Goal: Information Seeking & Learning: Learn about a topic

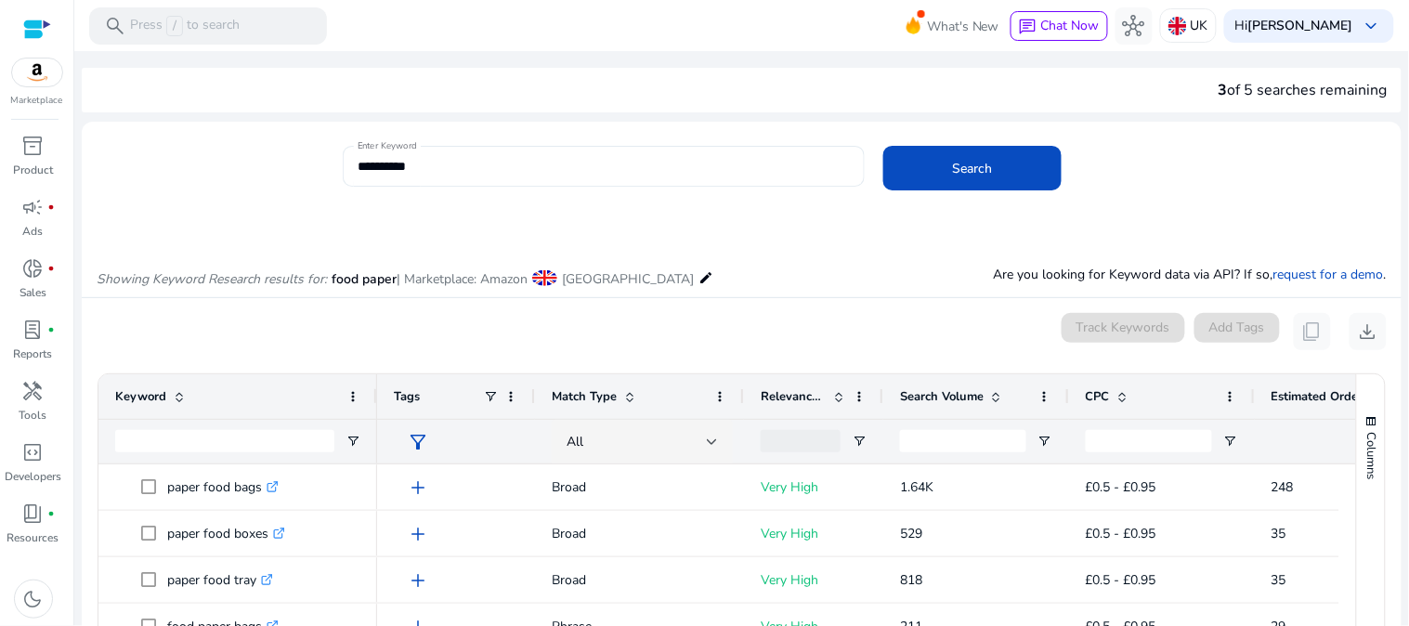
click at [486, 177] on div "**********" at bounding box center [604, 166] width 492 height 41
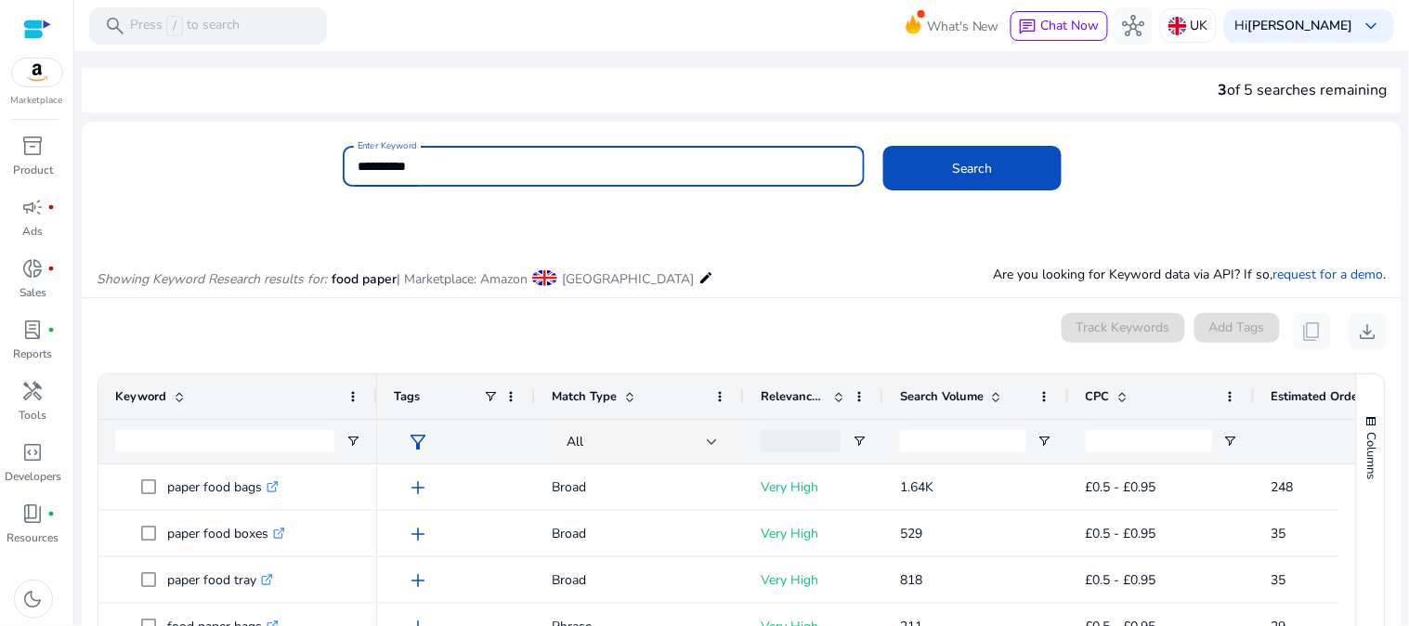
click at [478, 169] on input "**********" at bounding box center [604, 166] width 492 height 20
type input "**********"
click at [930, 184] on span at bounding box center [973, 168] width 178 height 45
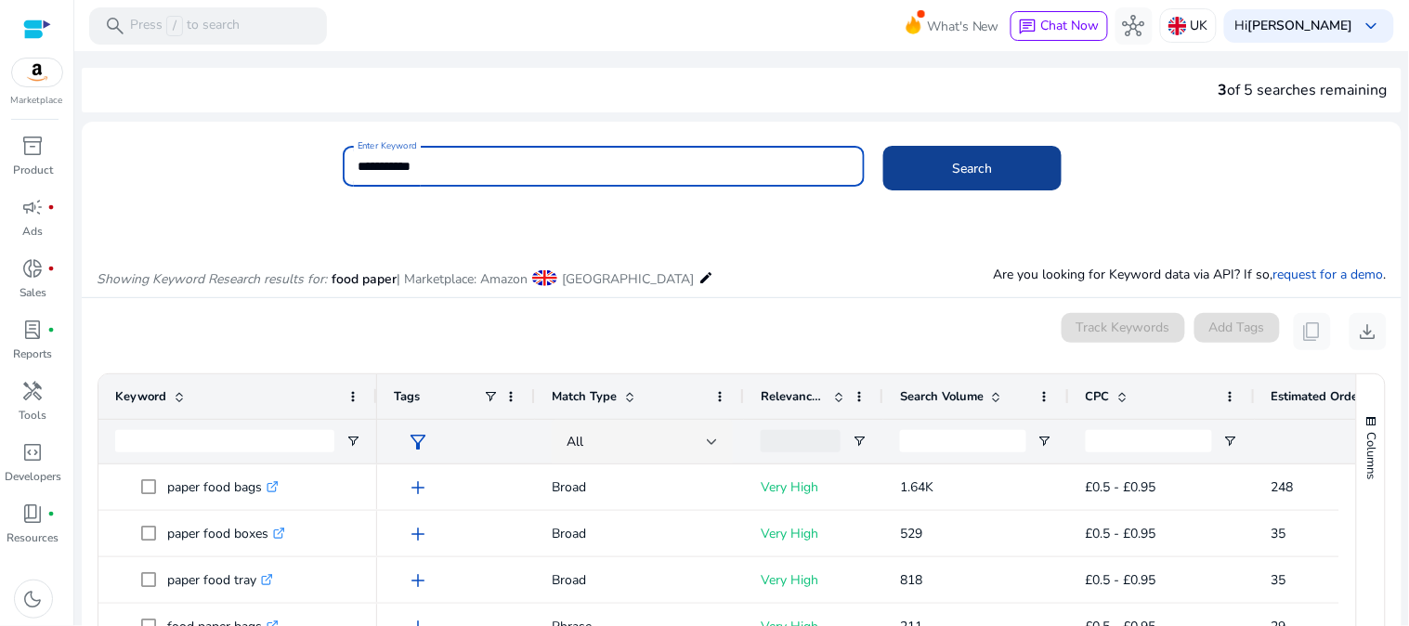
click at [930, 184] on span at bounding box center [973, 168] width 178 height 45
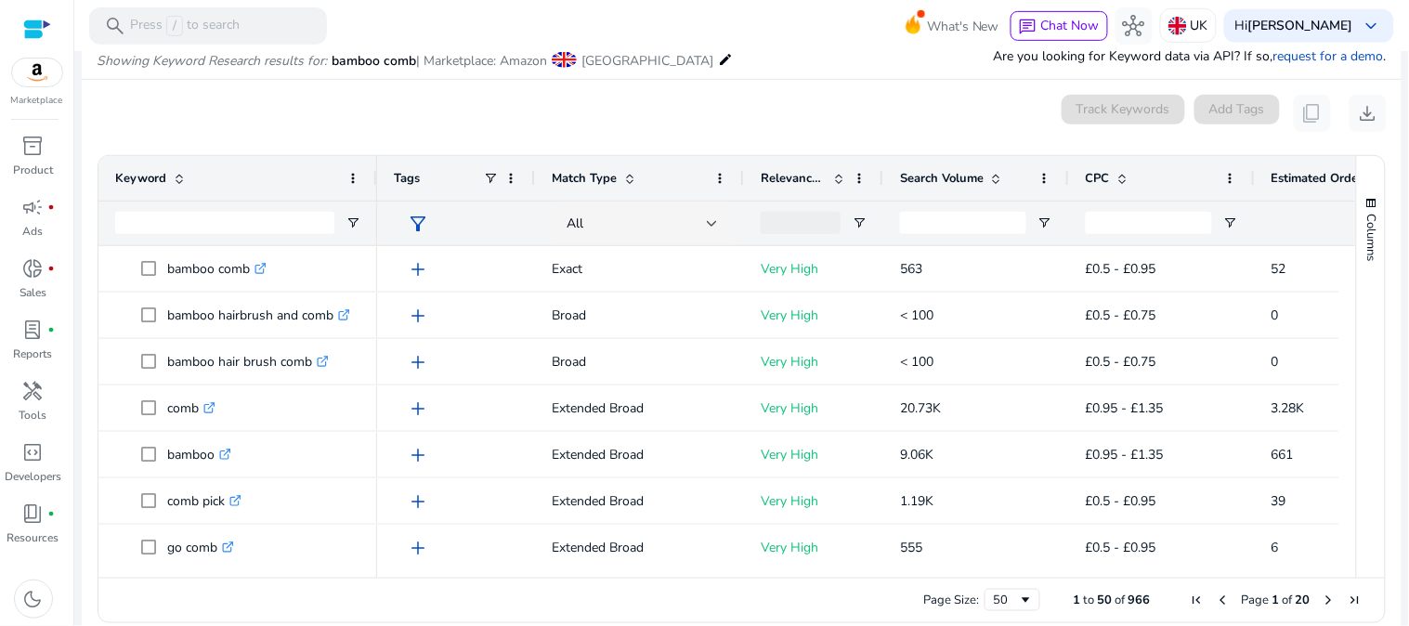
scroll to position [221, 0]
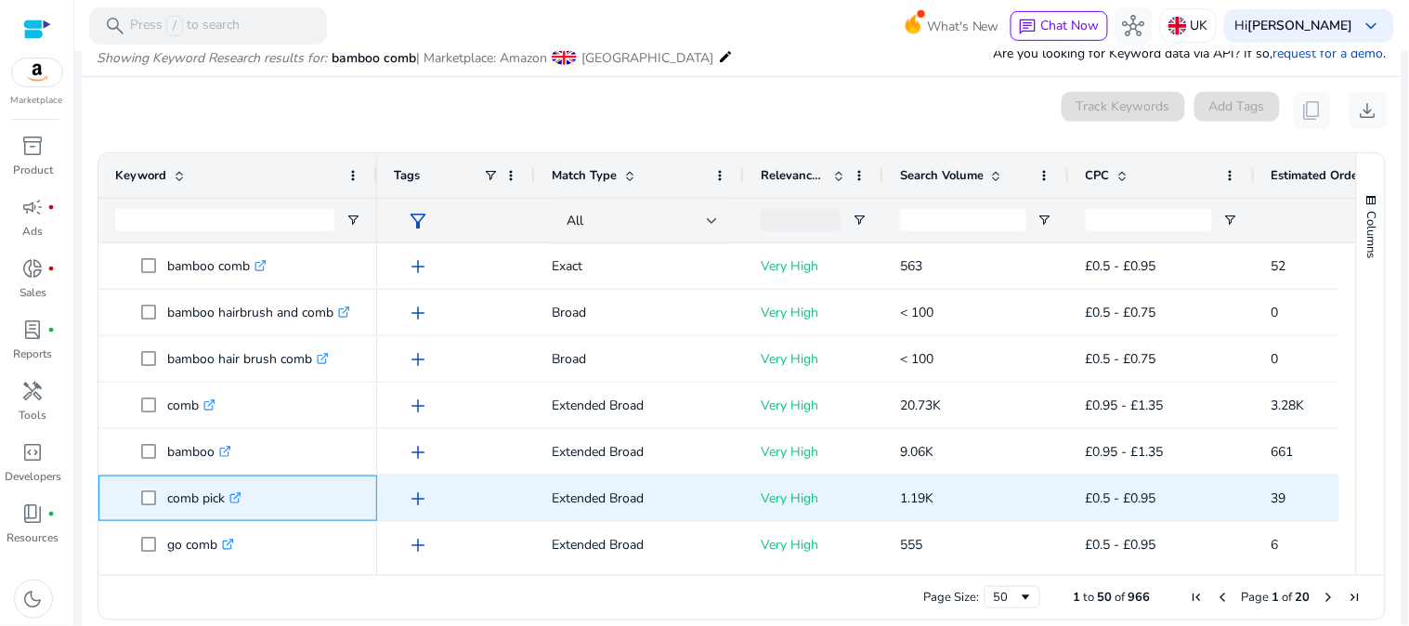
click at [208, 494] on p "comb pick .st0{fill:#2c8af8}" at bounding box center [204, 498] width 74 height 38
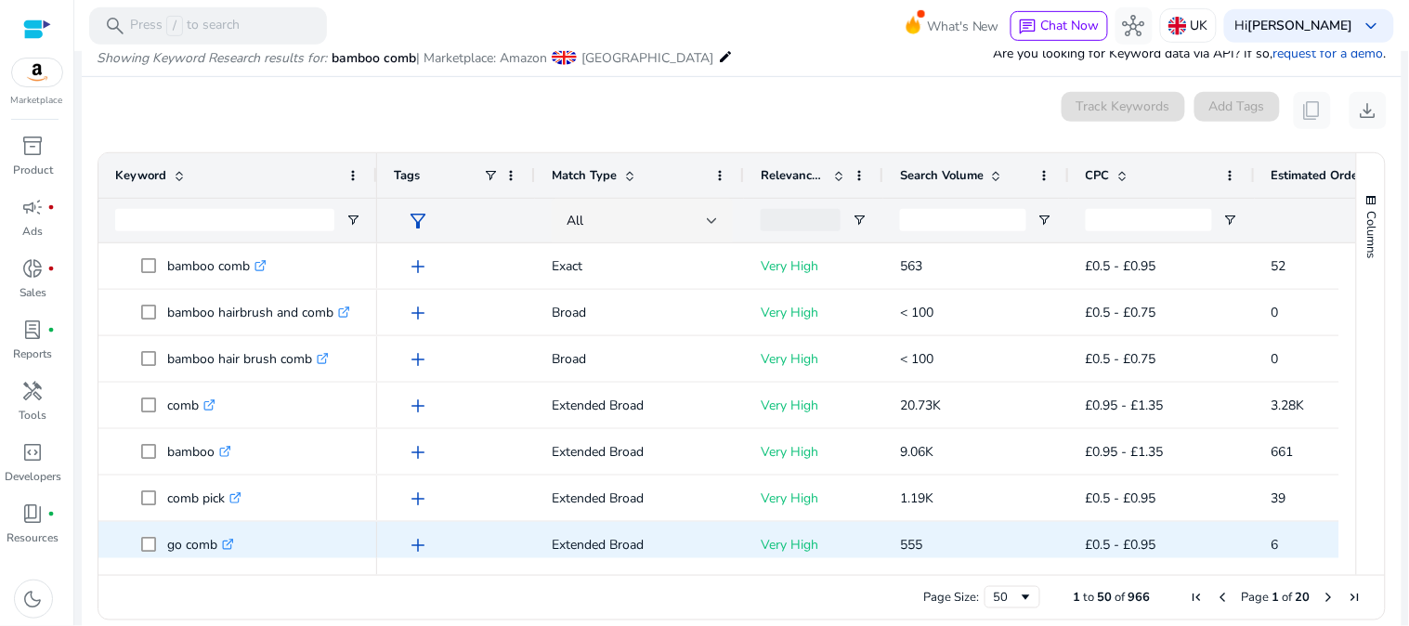
click at [193, 549] on p "go comb .st0{fill:#2c8af8}" at bounding box center [200, 545] width 67 height 38
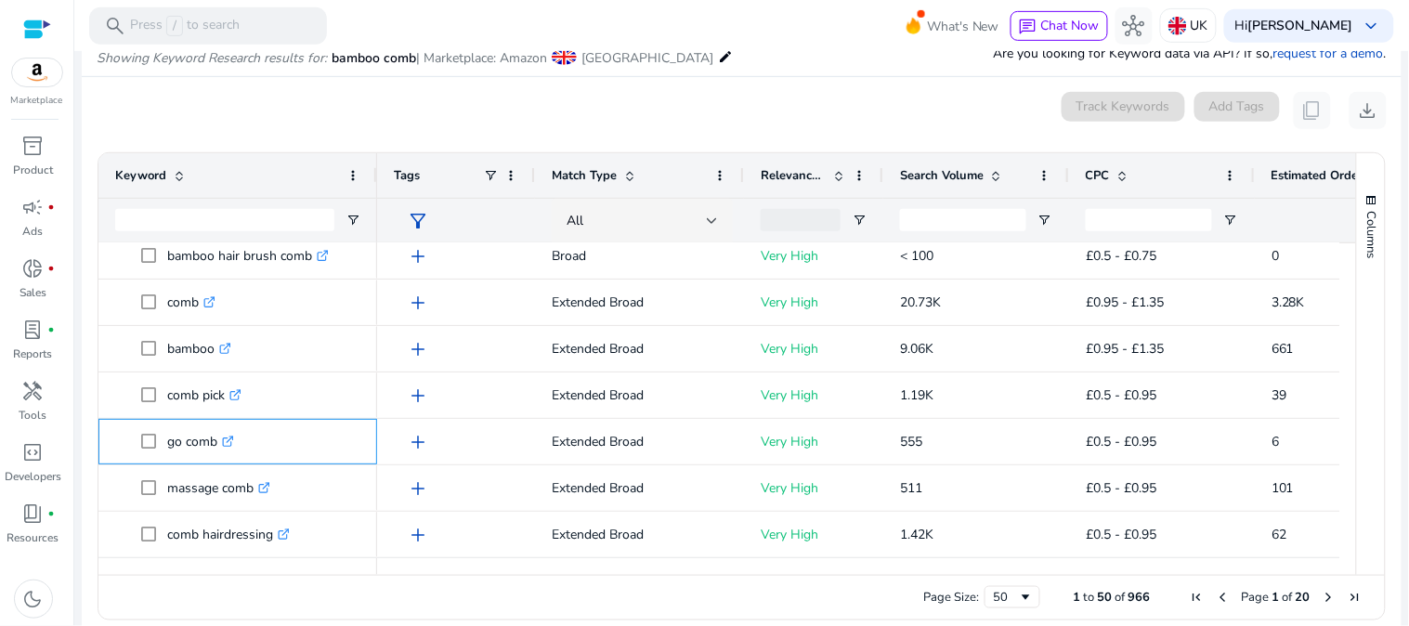
scroll to position [206, 0]
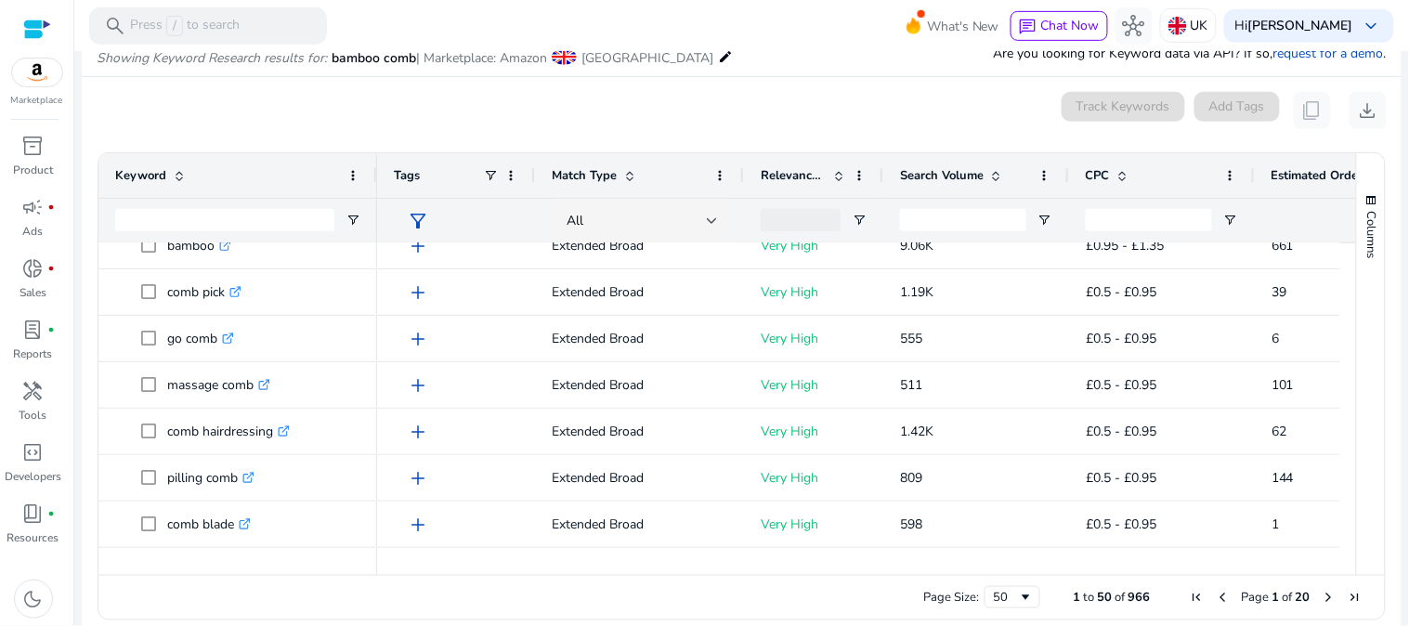
click at [218, 193] on div "Keyword" at bounding box center [237, 175] width 245 height 45
click at [206, 210] on input "Keyword Filter Input" at bounding box center [224, 220] width 219 height 22
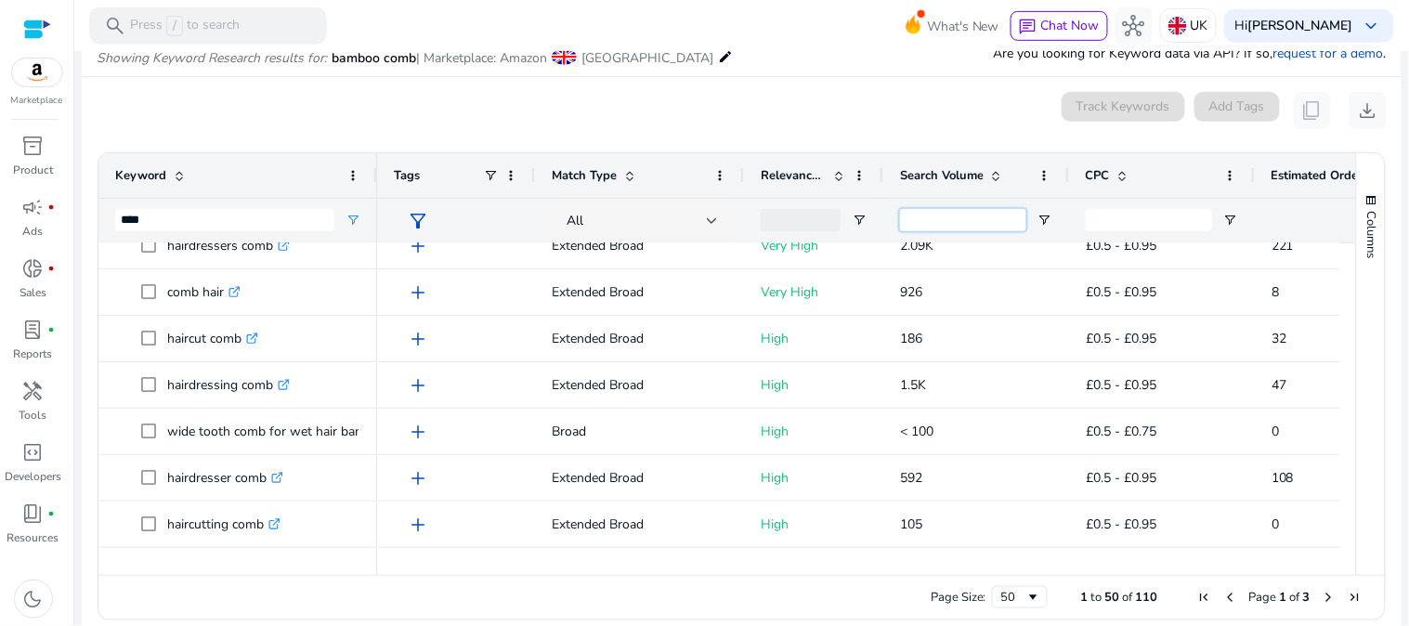
click at [967, 215] on input "Search Volume Filter Input" at bounding box center [963, 220] width 126 height 22
click at [1041, 218] on span "Open Filter Menu" at bounding box center [1045, 220] width 15 height 15
click at [991, 173] on span at bounding box center [996, 175] width 15 height 15
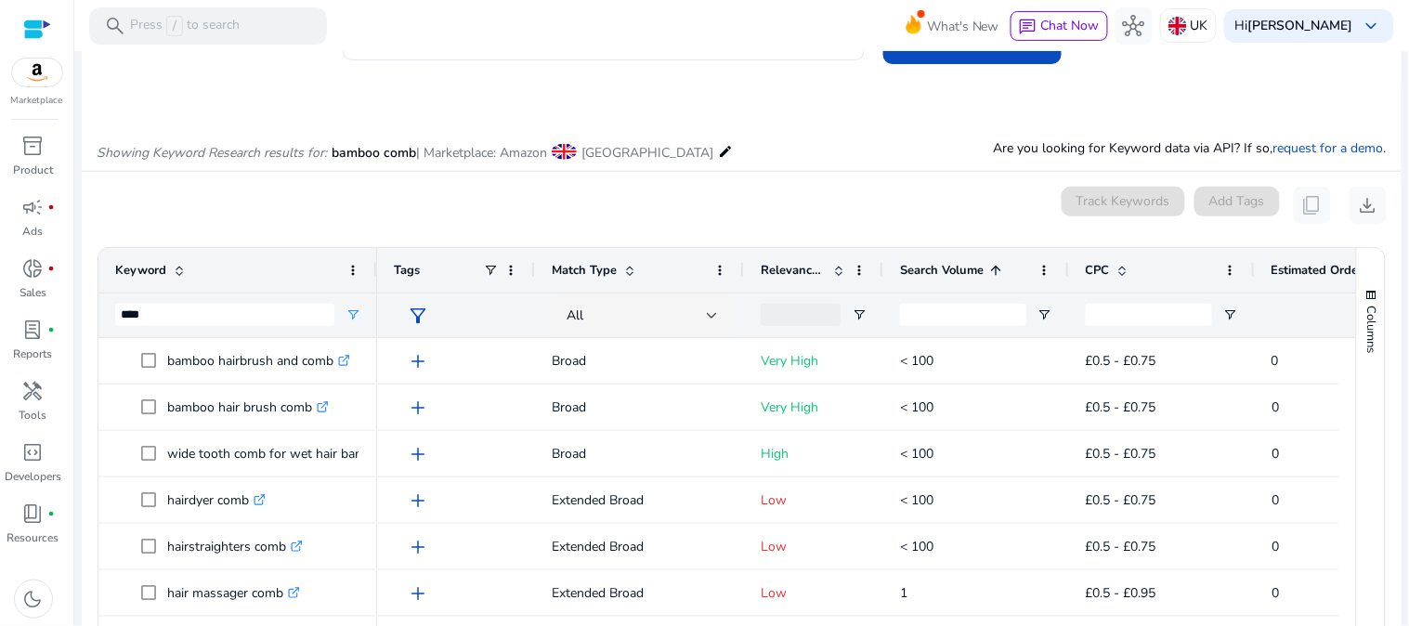
scroll to position [0, 0]
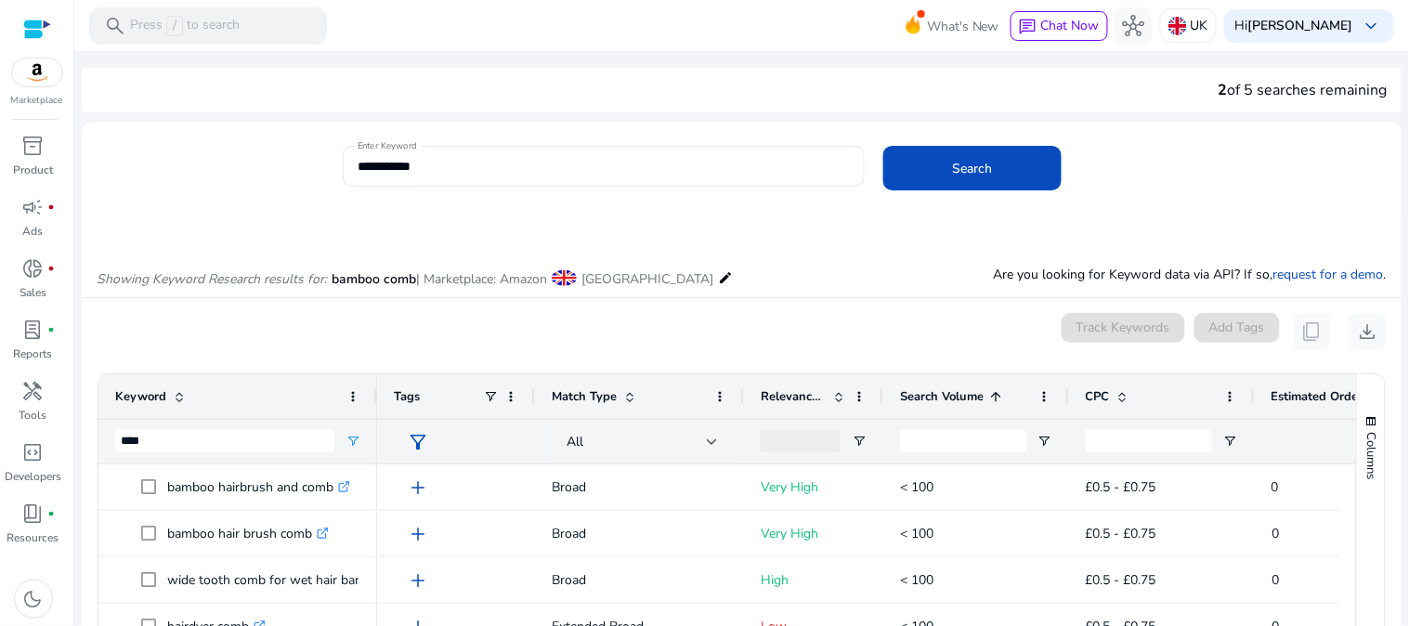
click at [978, 386] on div "Search Volume 1" at bounding box center [966, 396] width 132 height 35
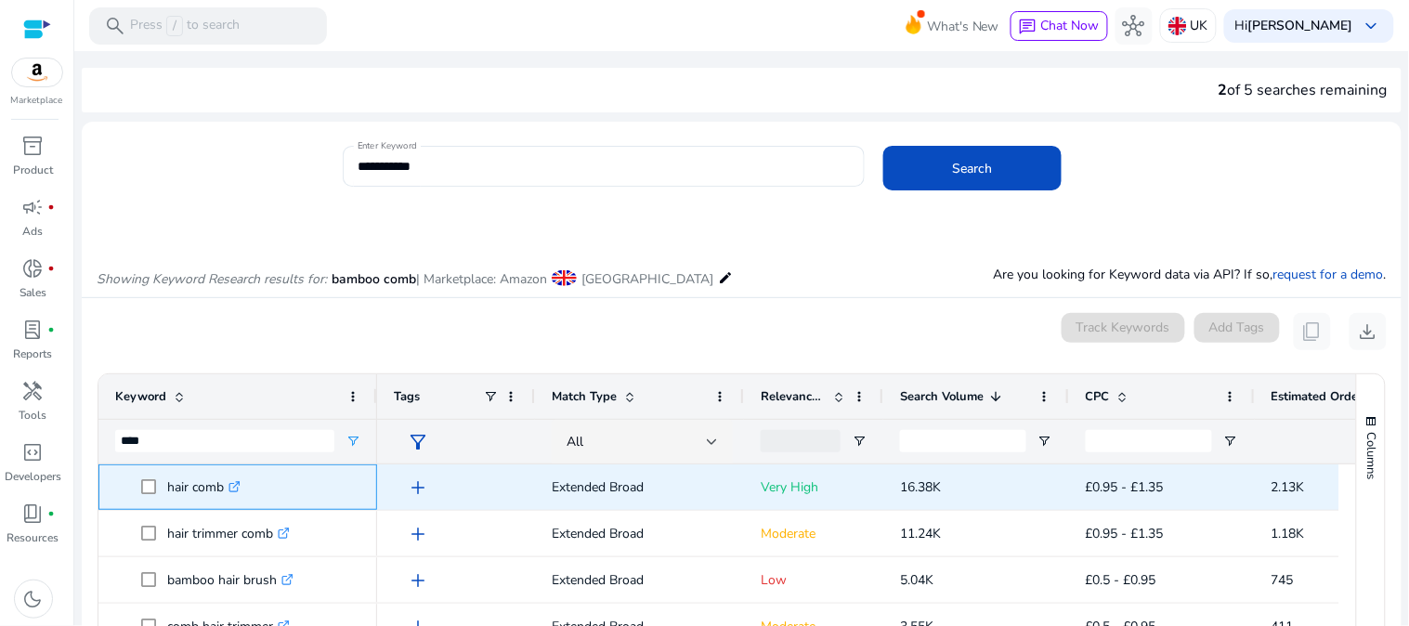
click at [181, 488] on p "hair comb .st0{fill:#2c8af8}" at bounding box center [203, 487] width 73 height 38
copy p "hair comb"
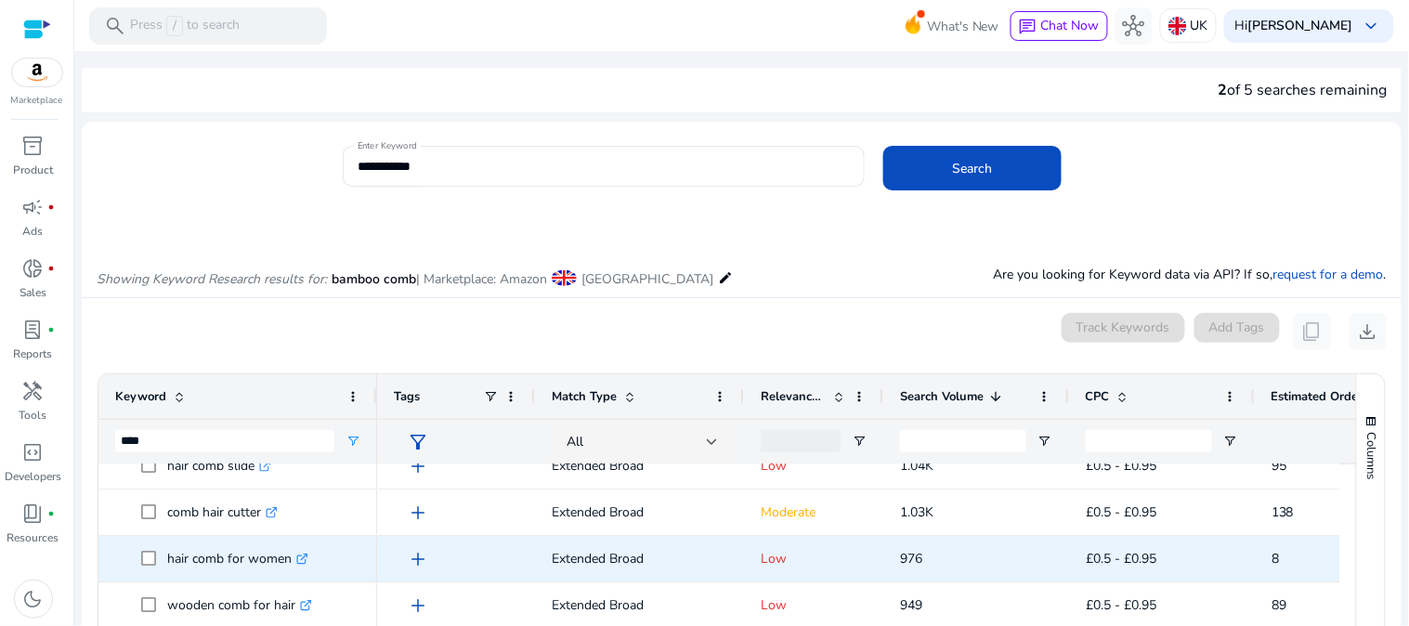
click at [240, 564] on p "hair comb for women .st0{fill:#2c8af8}" at bounding box center [237, 560] width 141 height 38
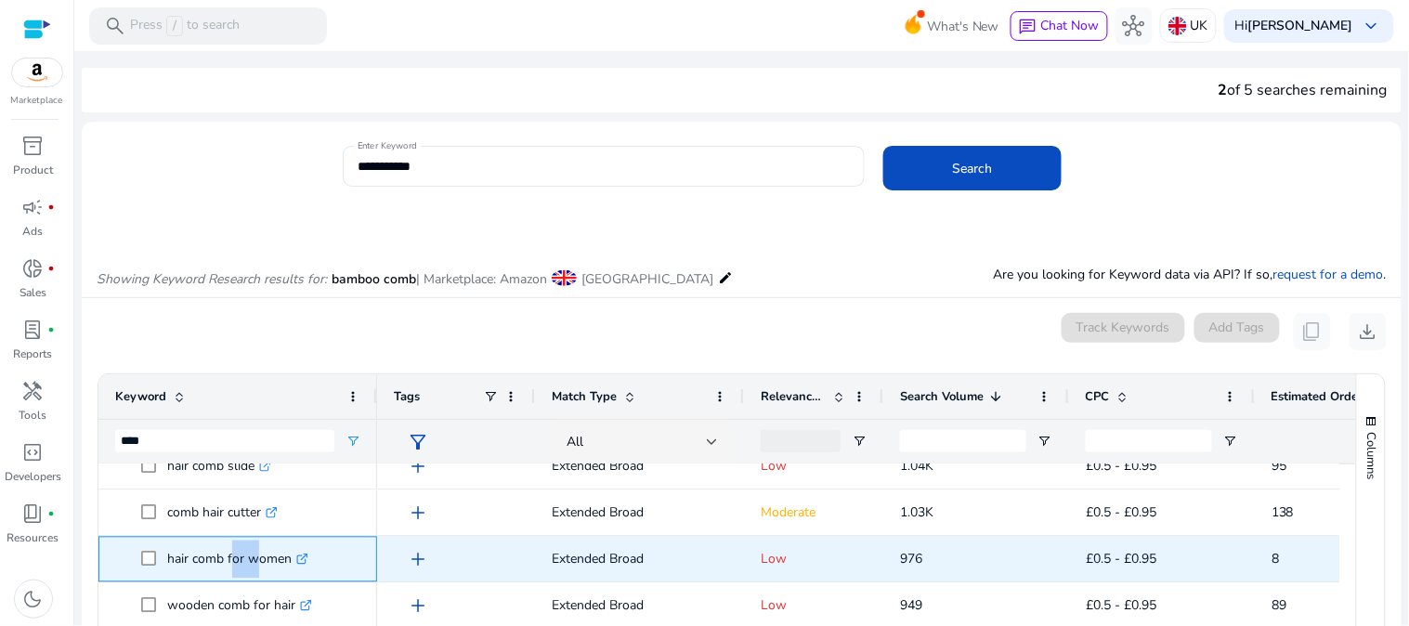
click at [240, 564] on p "hair comb for women .st0{fill:#2c8af8}" at bounding box center [237, 560] width 141 height 38
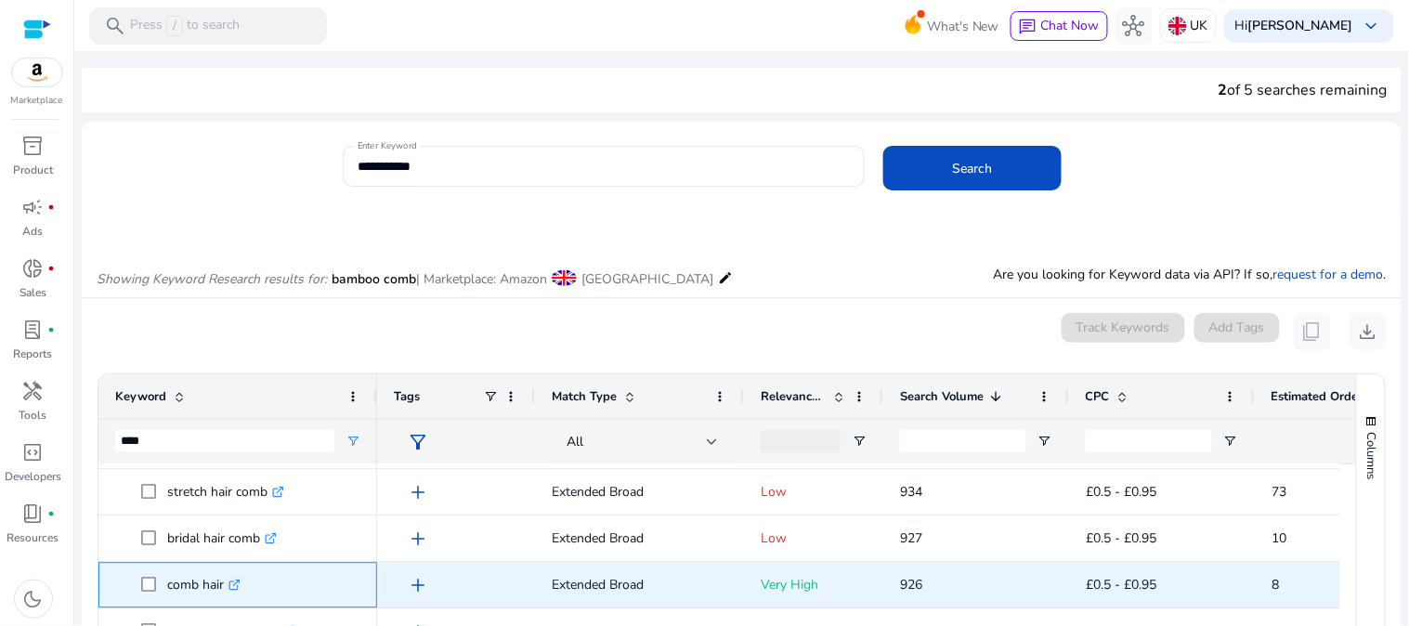
click at [199, 581] on p "comb hair .st0{fill:#2c8af8}" at bounding box center [203, 586] width 73 height 38
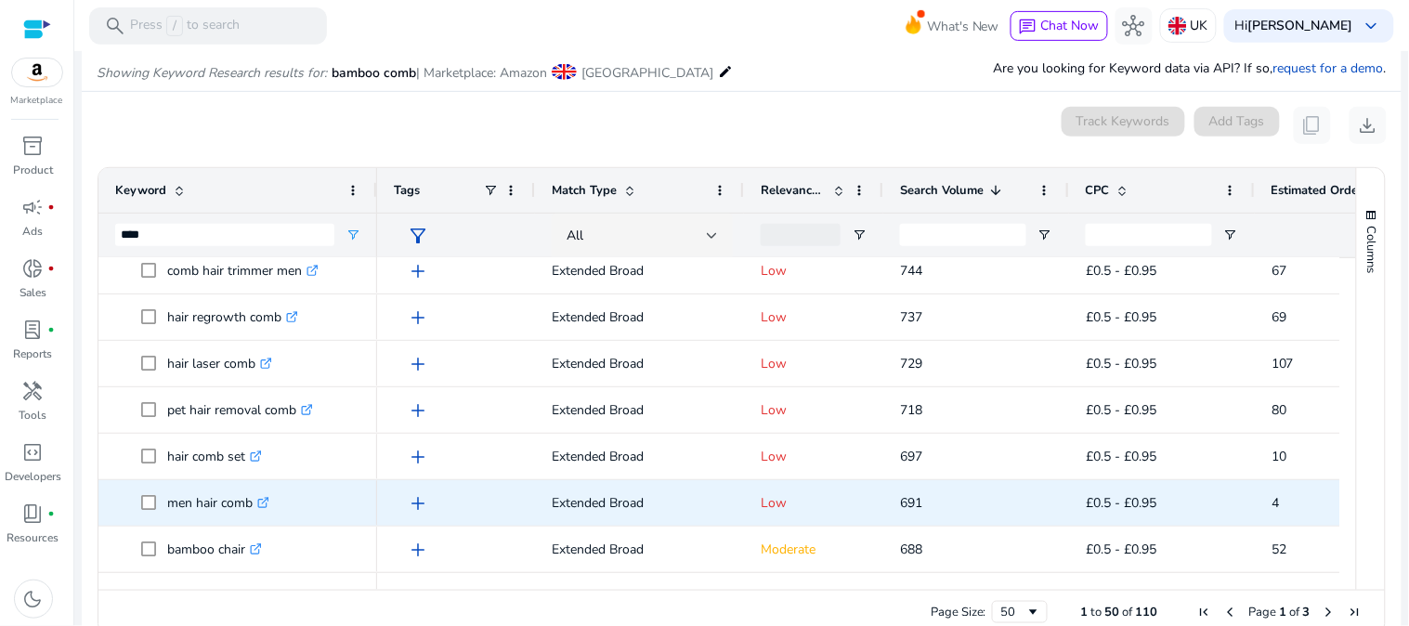
click at [229, 504] on p "men hair comb .st0{fill:#2c8af8}" at bounding box center [218, 503] width 102 height 38
copy p "men hair comb"
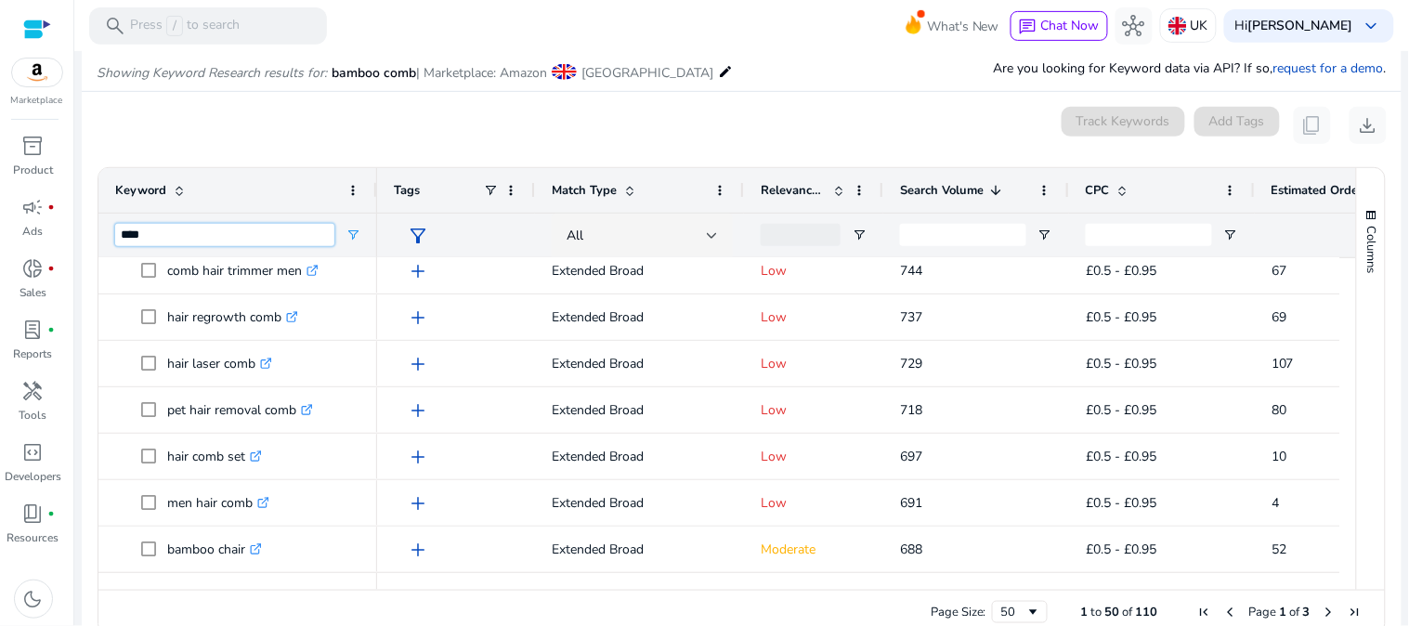
click at [249, 229] on input "****" at bounding box center [224, 235] width 219 height 22
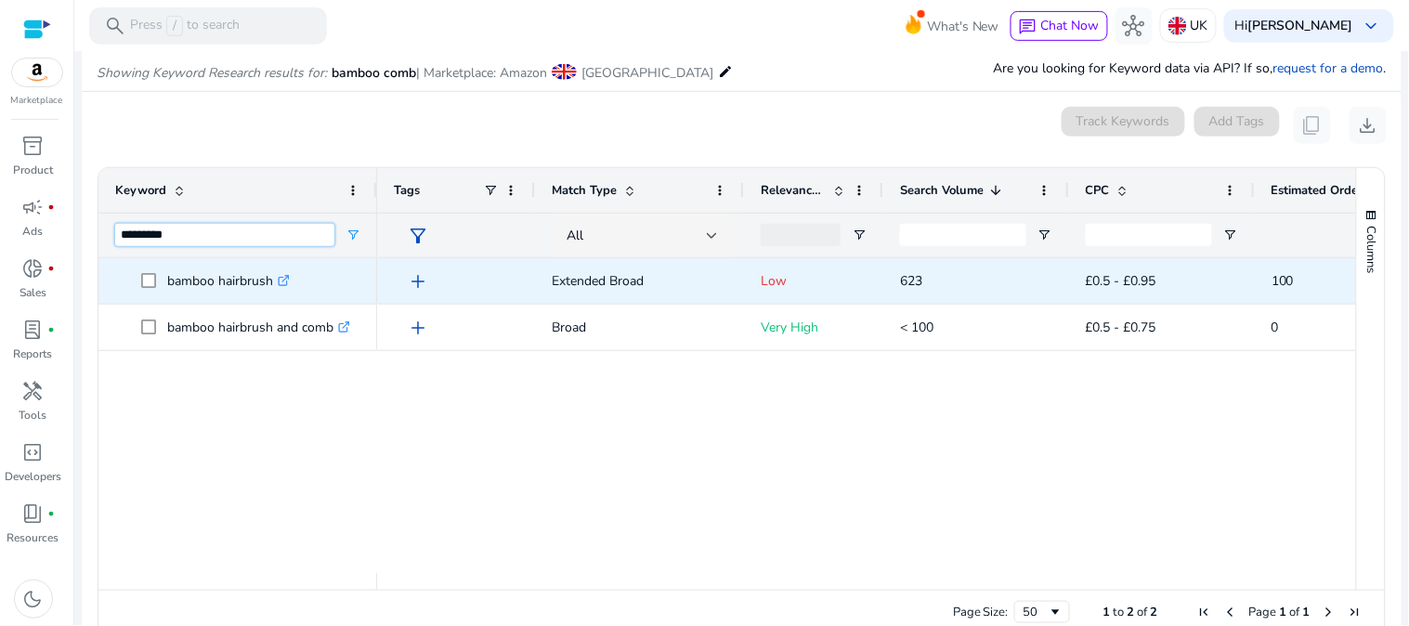
type input "*********"
click at [239, 279] on p "bamboo hairbrush .st0{fill:#2c8af8}" at bounding box center [228, 281] width 123 height 38
copy p "bamboo hairbrush"
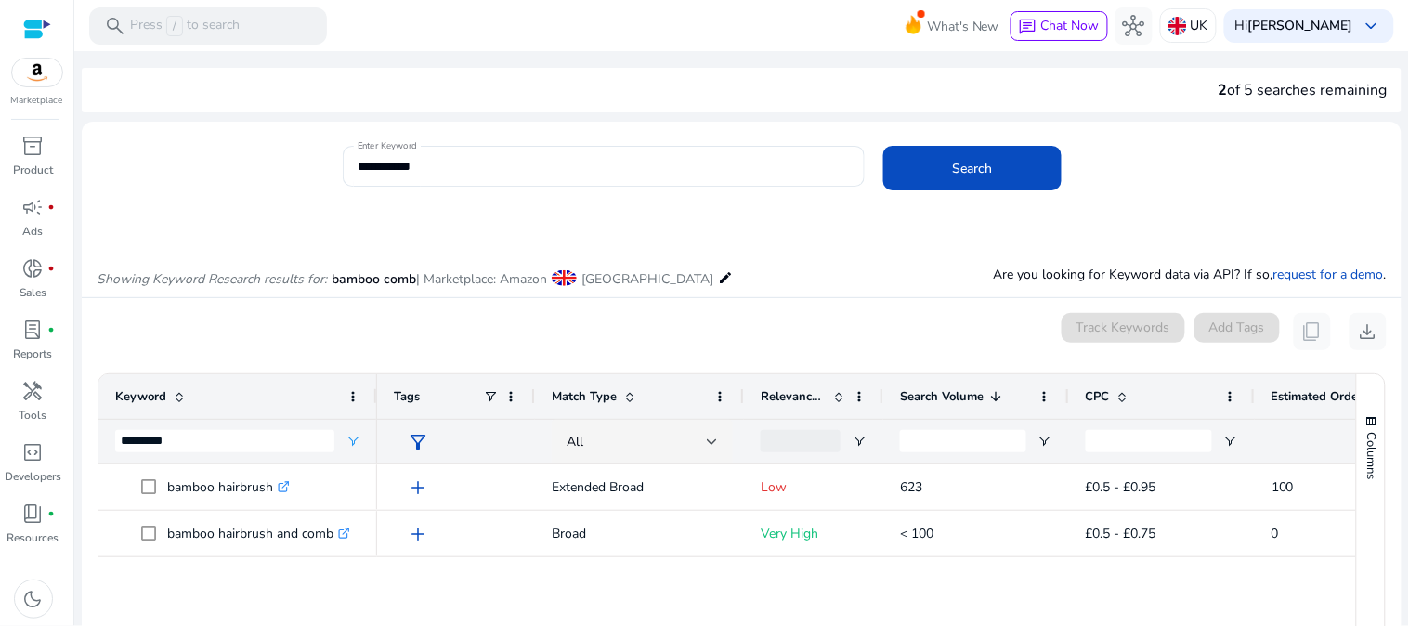
click at [592, 192] on div at bounding box center [604, 197] width 522 height 20
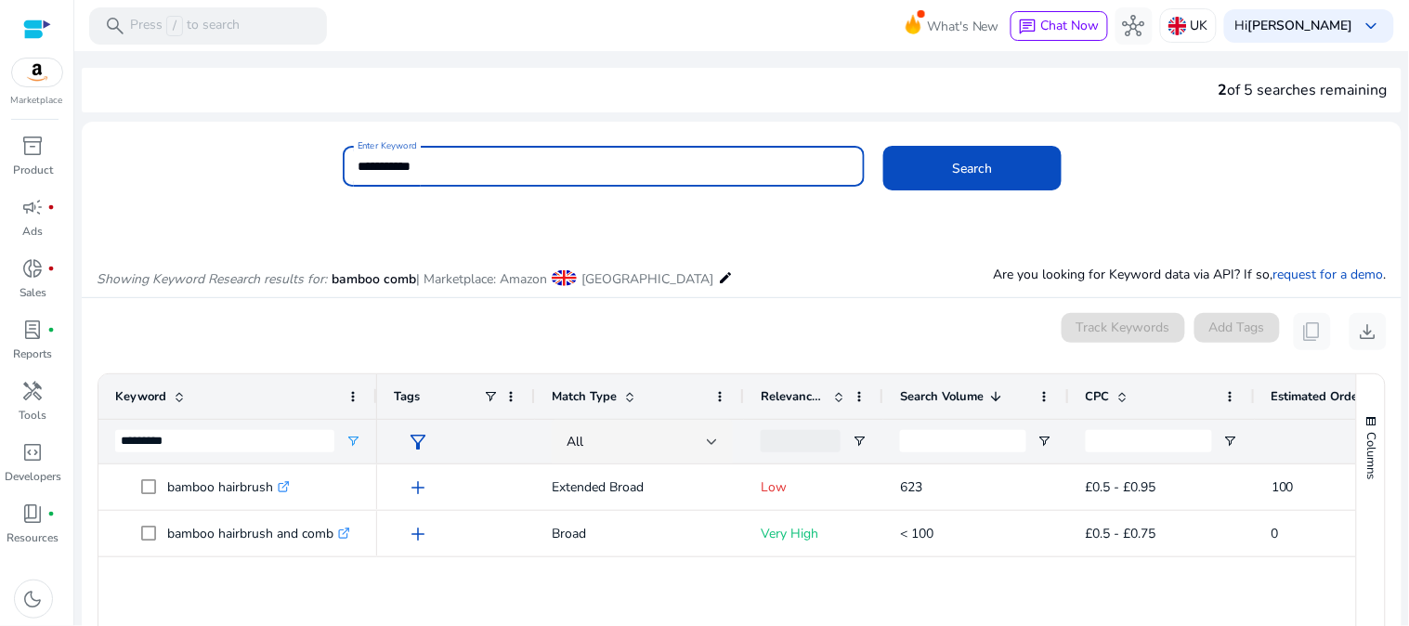
click at [579, 170] on input "**********" at bounding box center [604, 166] width 492 height 20
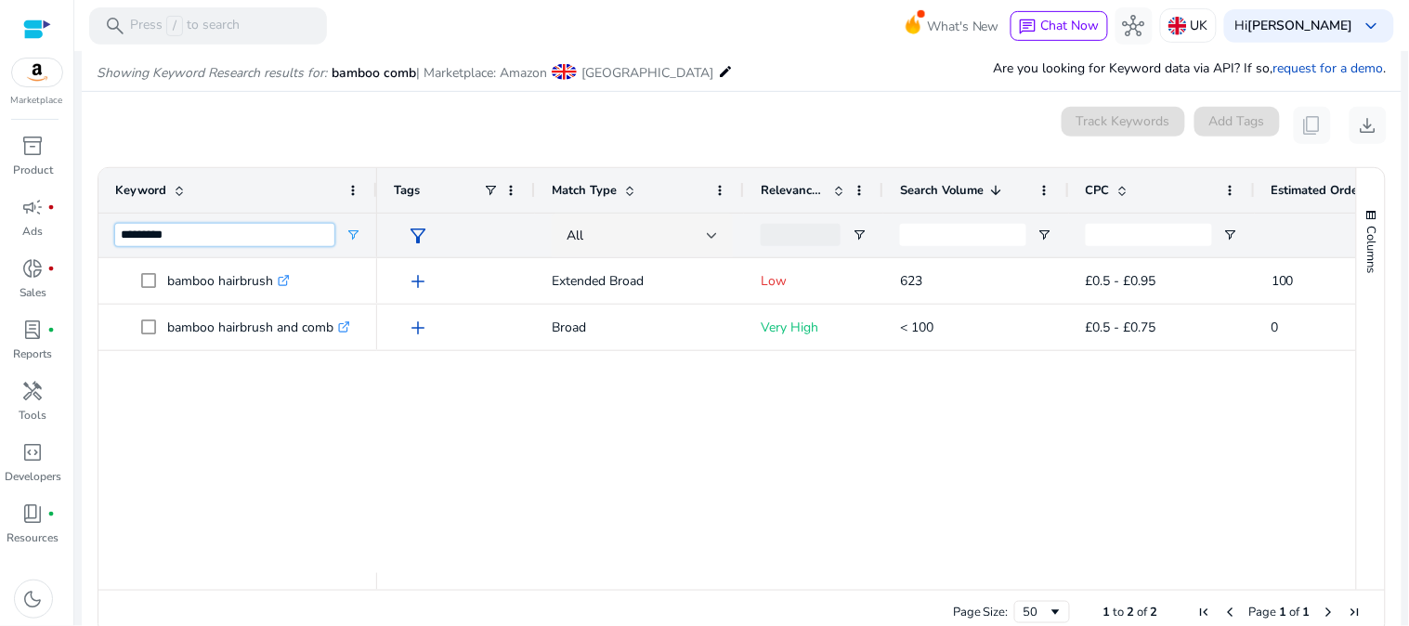
click at [240, 239] on input "*********" at bounding box center [224, 235] width 219 height 22
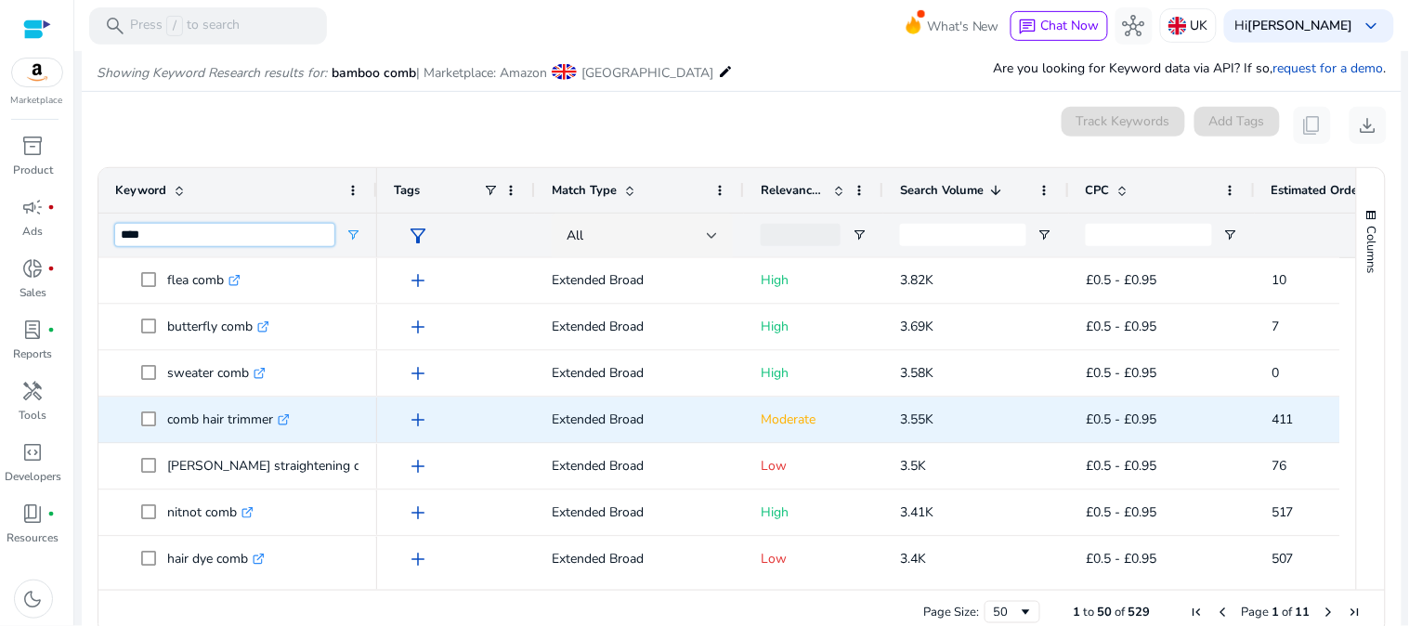
scroll to position [1135, 0]
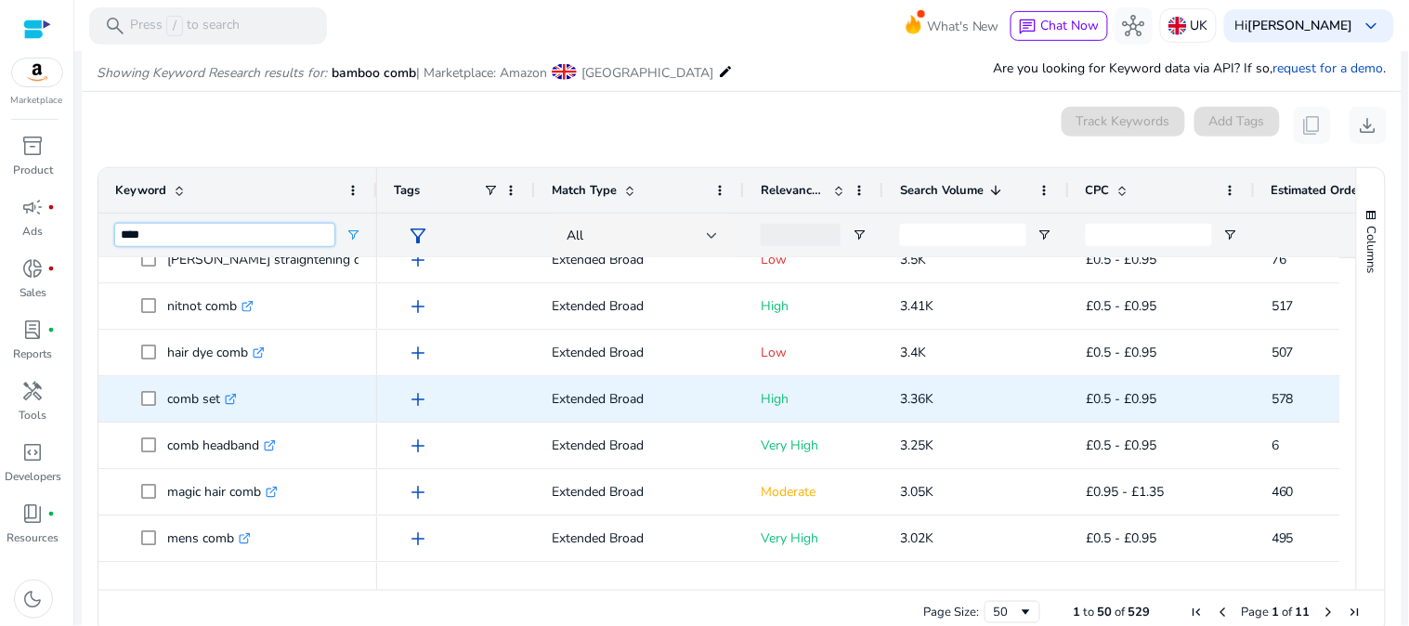
type input "****"
click at [184, 401] on p "comb set .st0{fill:#2c8af8}" at bounding box center [202, 400] width 70 height 38
copy p "comb set"
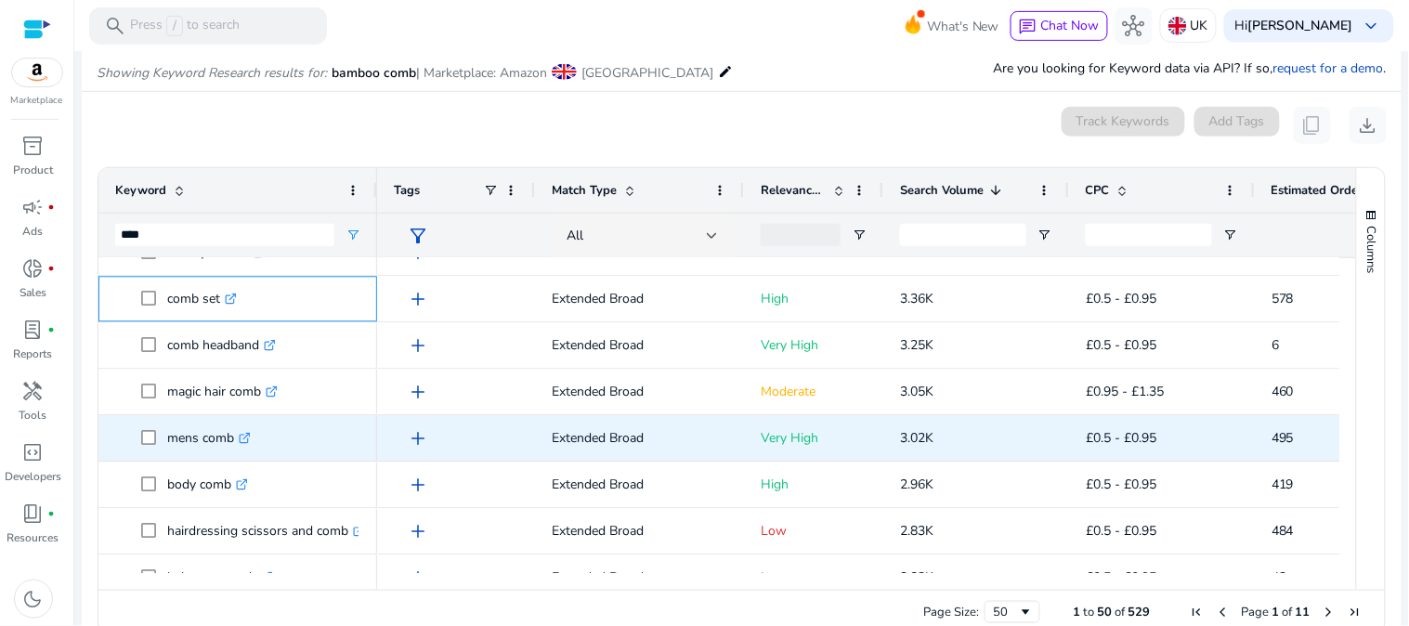
scroll to position [1238, 0]
click at [218, 434] on p "mens comb .st0{fill:#2c8af8}" at bounding box center [209, 436] width 84 height 38
copy p "mens comb"
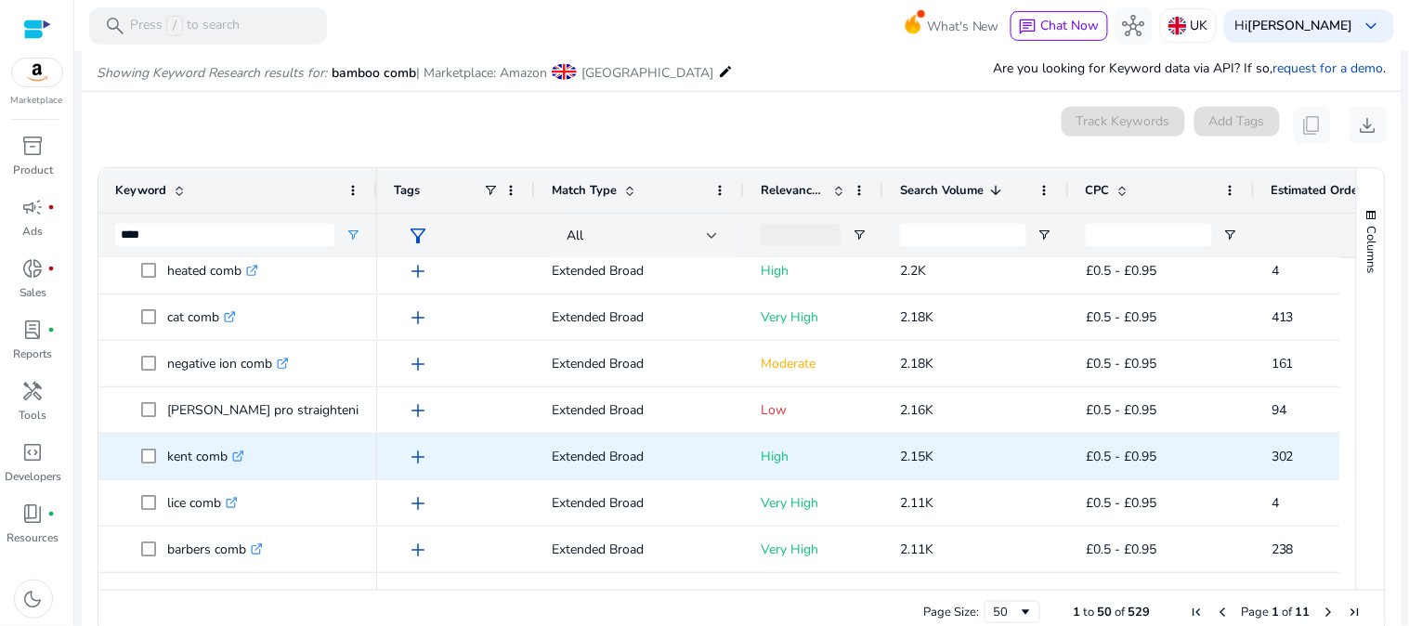
scroll to position [239, 0]
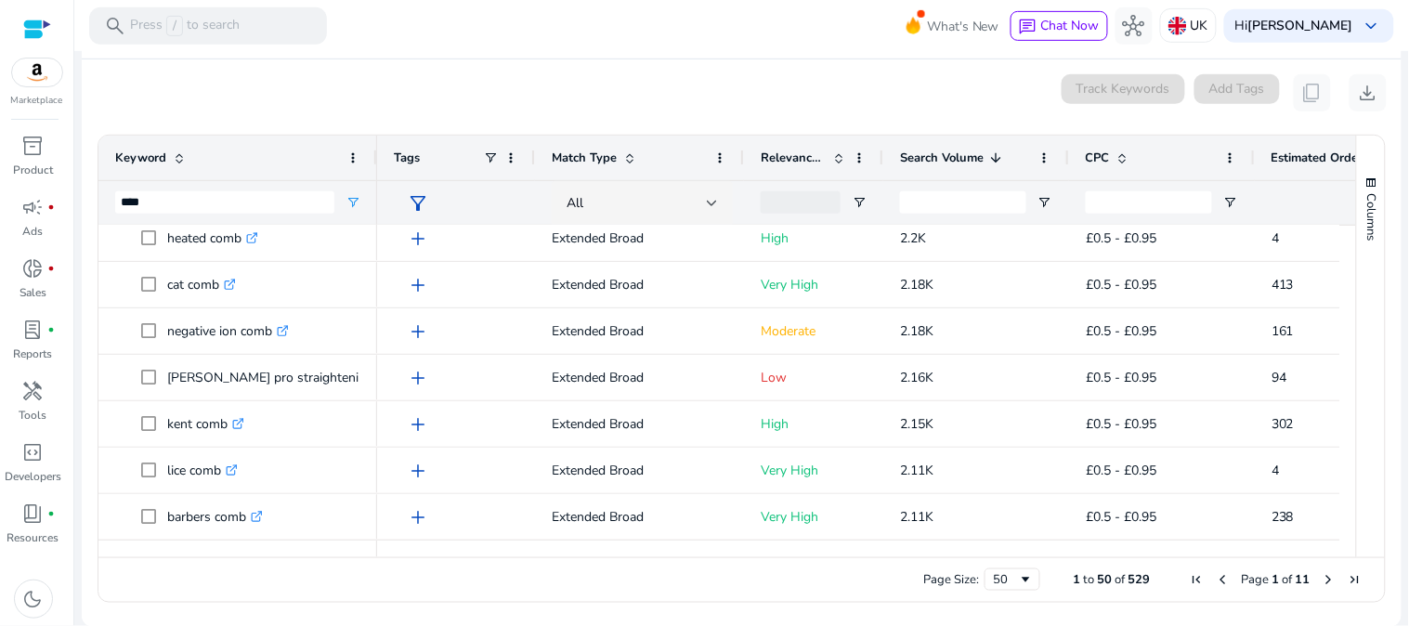
click at [1322, 576] on span "Next Page" at bounding box center [1329, 579] width 15 height 15
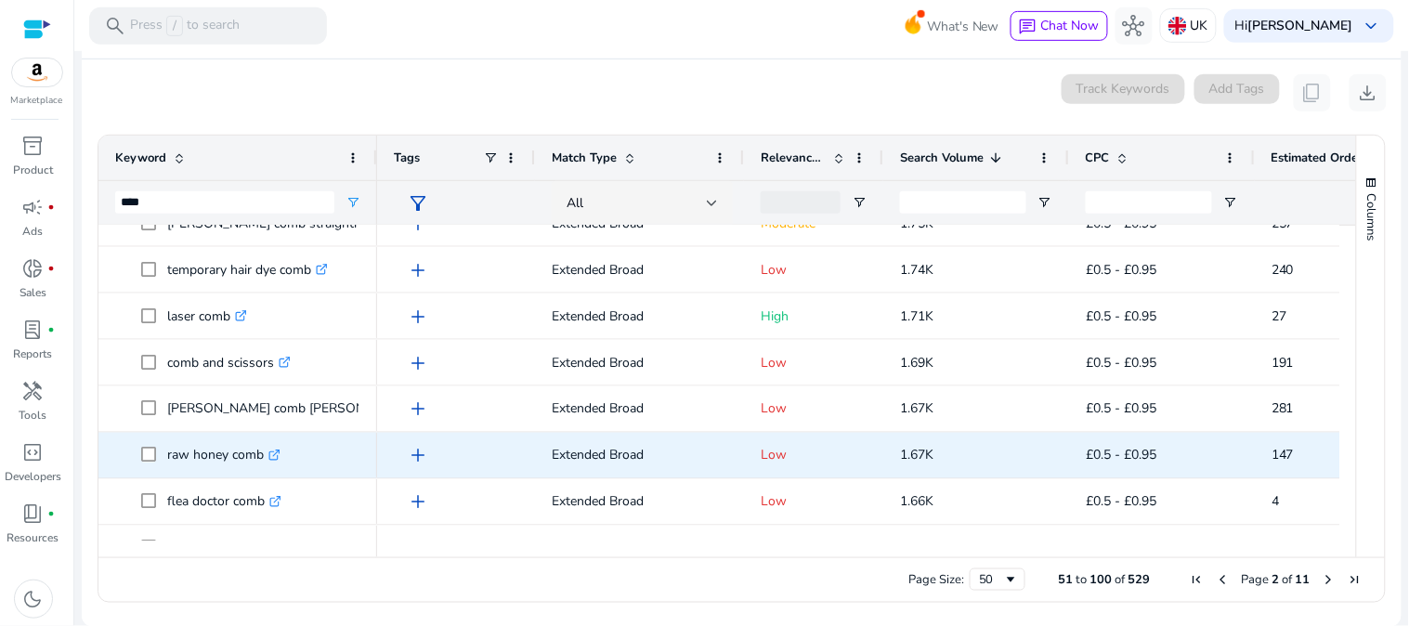
scroll to position [1032, 0]
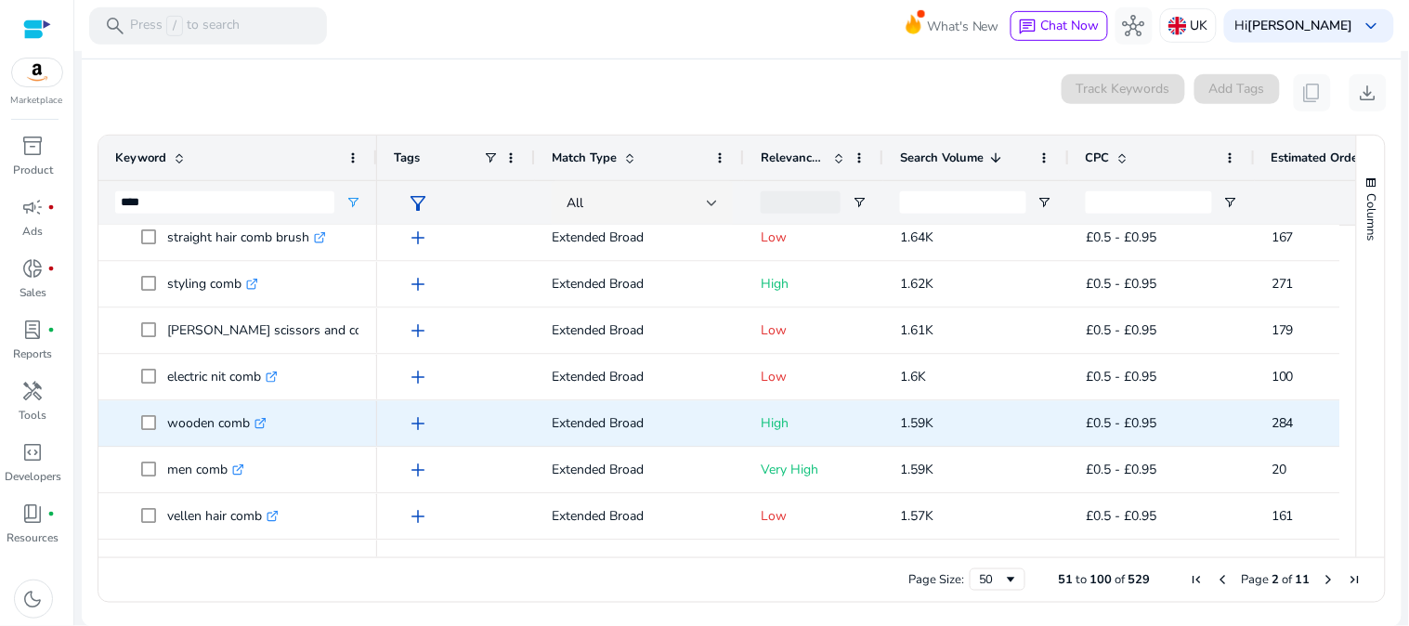
click at [199, 421] on p "wooden comb .st0{fill:#2c8af8}" at bounding box center [216, 424] width 99 height 38
copy p "wooden comb"
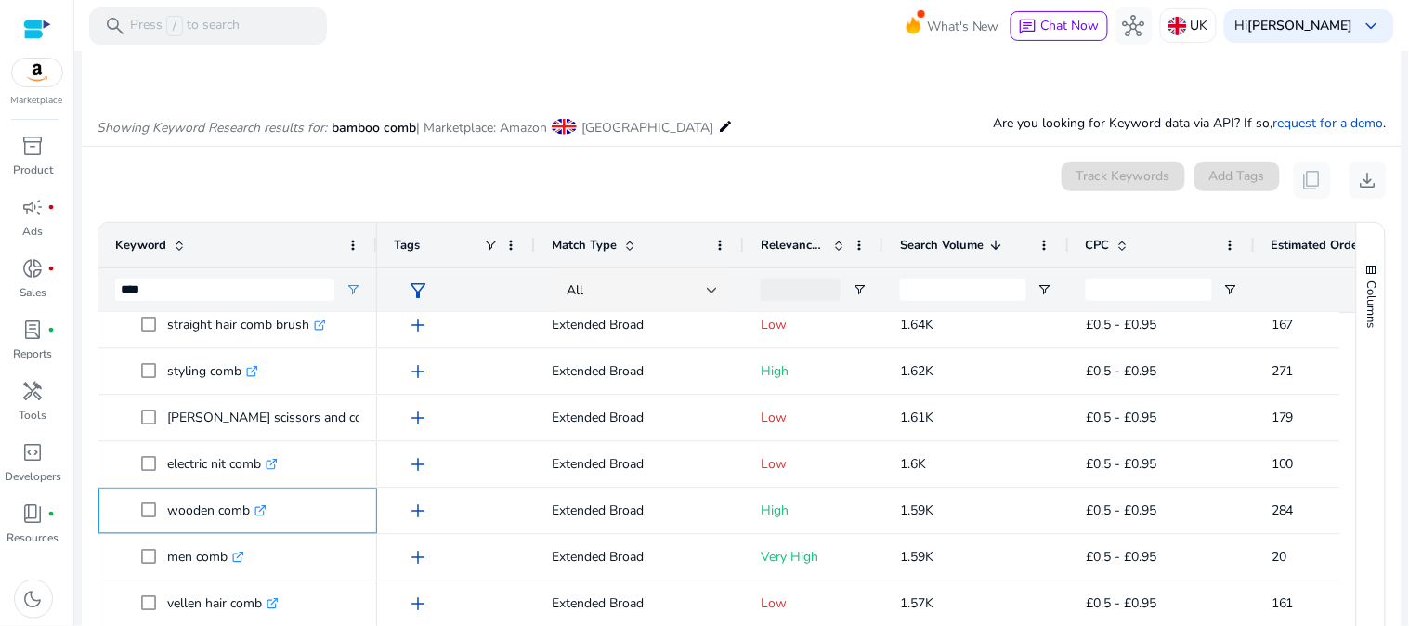
scroll to position [0, 0]
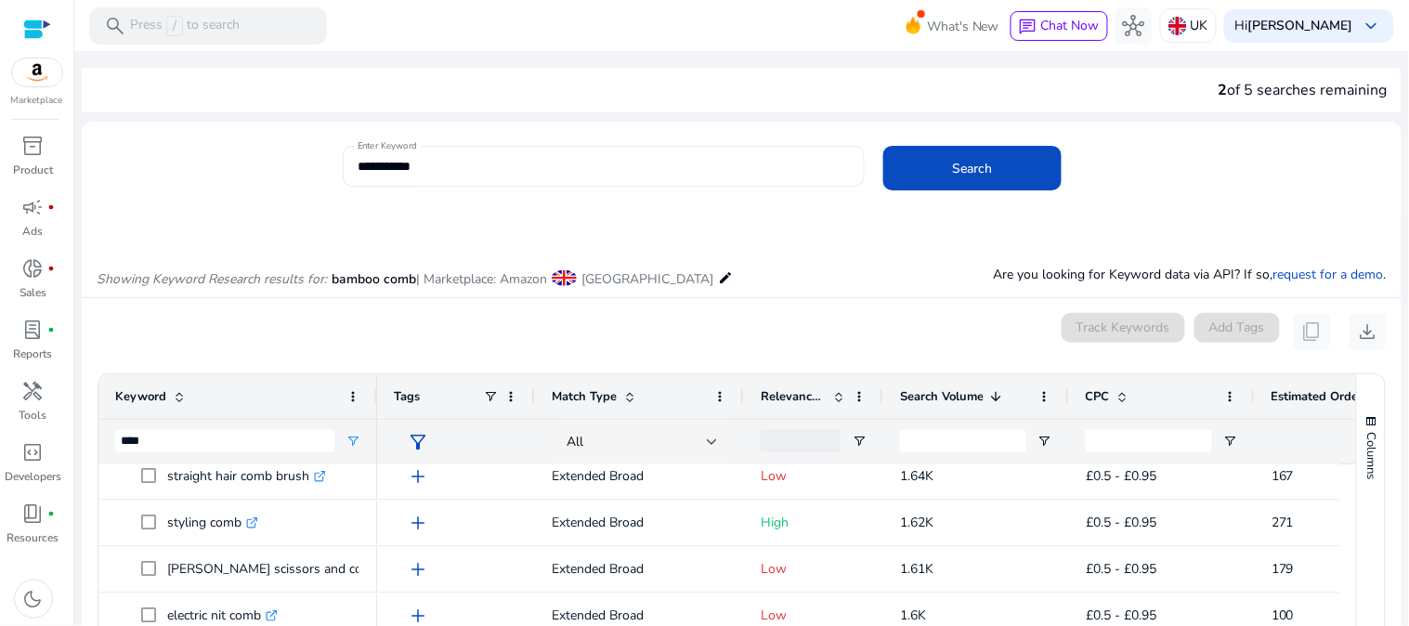
click at [400, 175] on input "**********" at bounding box center [604, 166] width 492 height 20
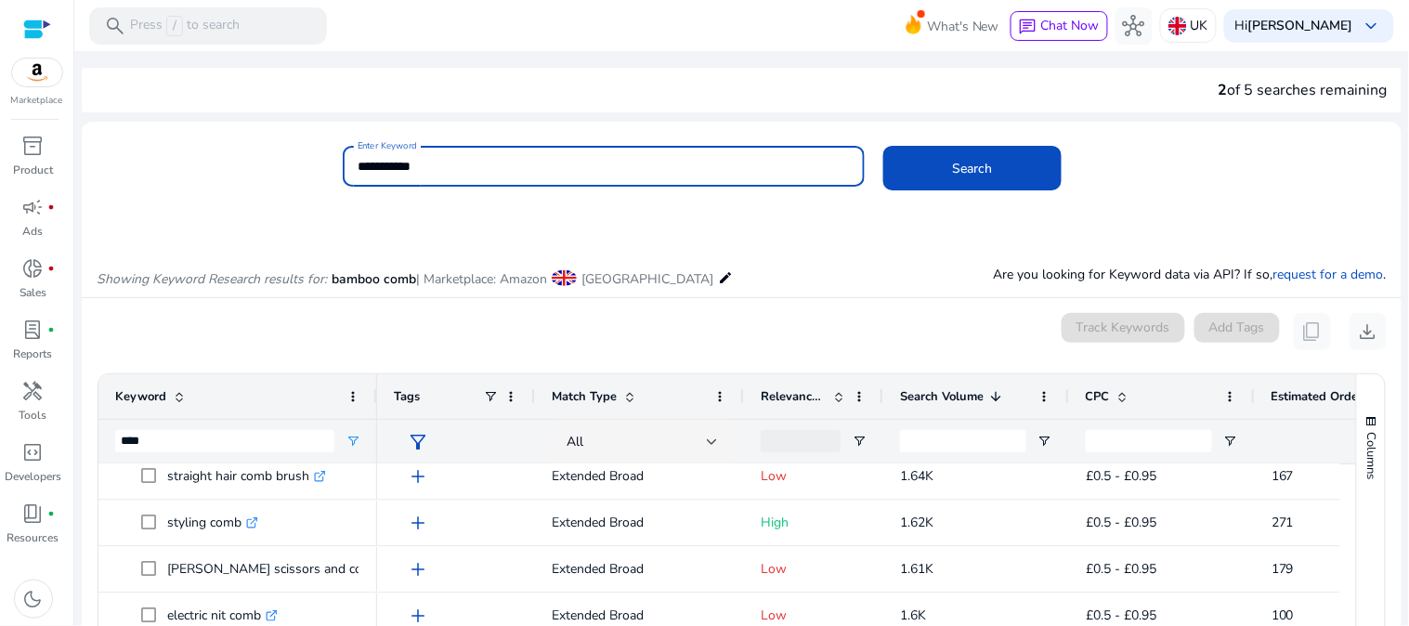
click at [400, 175] on input "**********" at bounding box center [604, 166] width 492 height 20
paste input "**********"
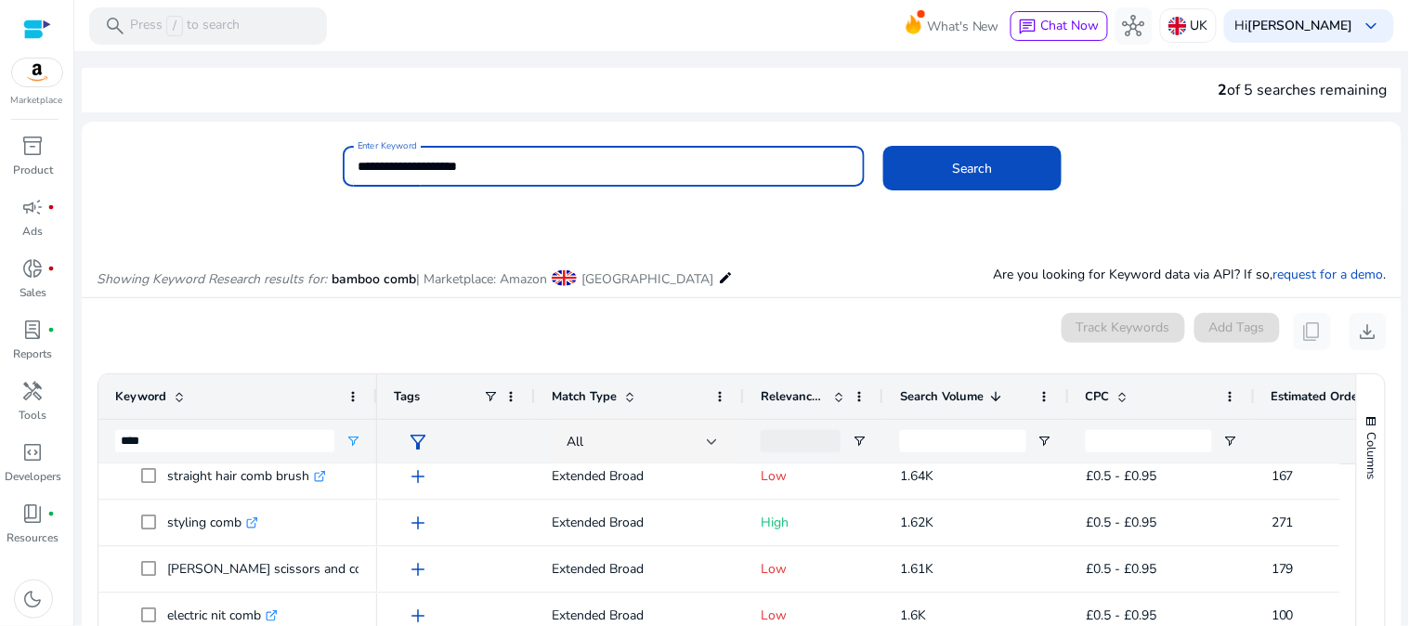
type input "**********"
click at [884, 146] on button "Search" at bounding box center [973, 168] width 178 height 45
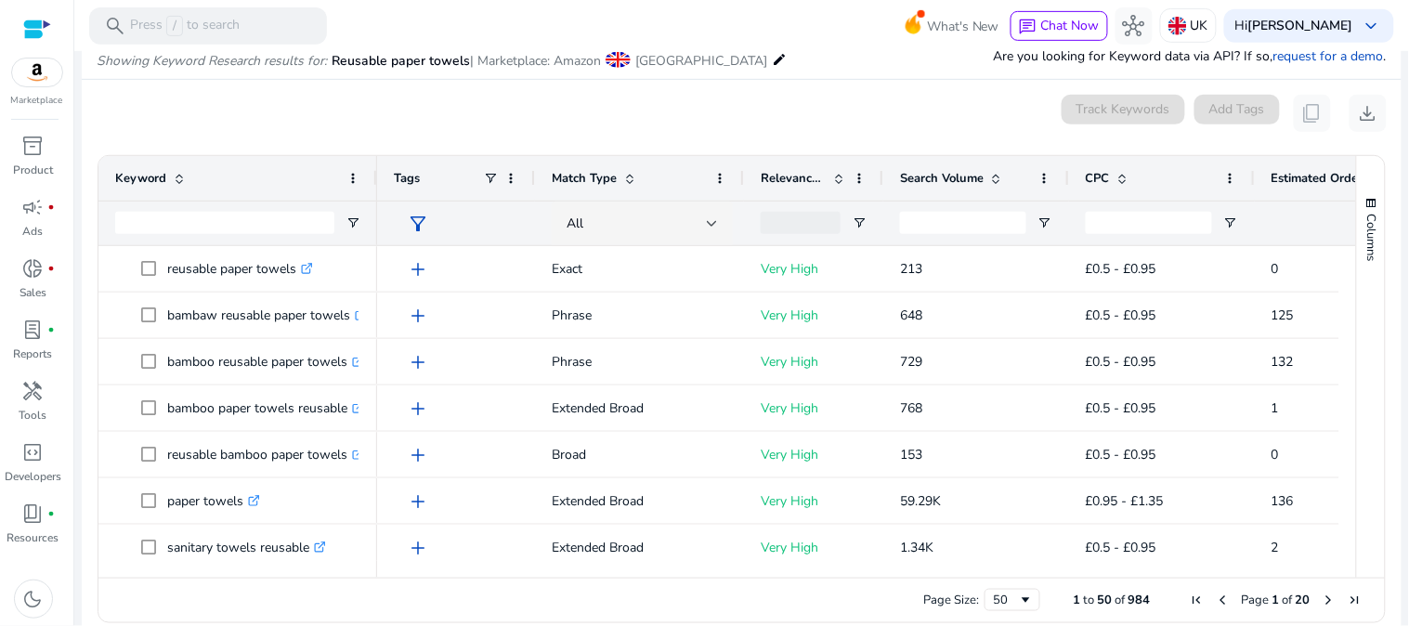
scroll to position [221, 0]
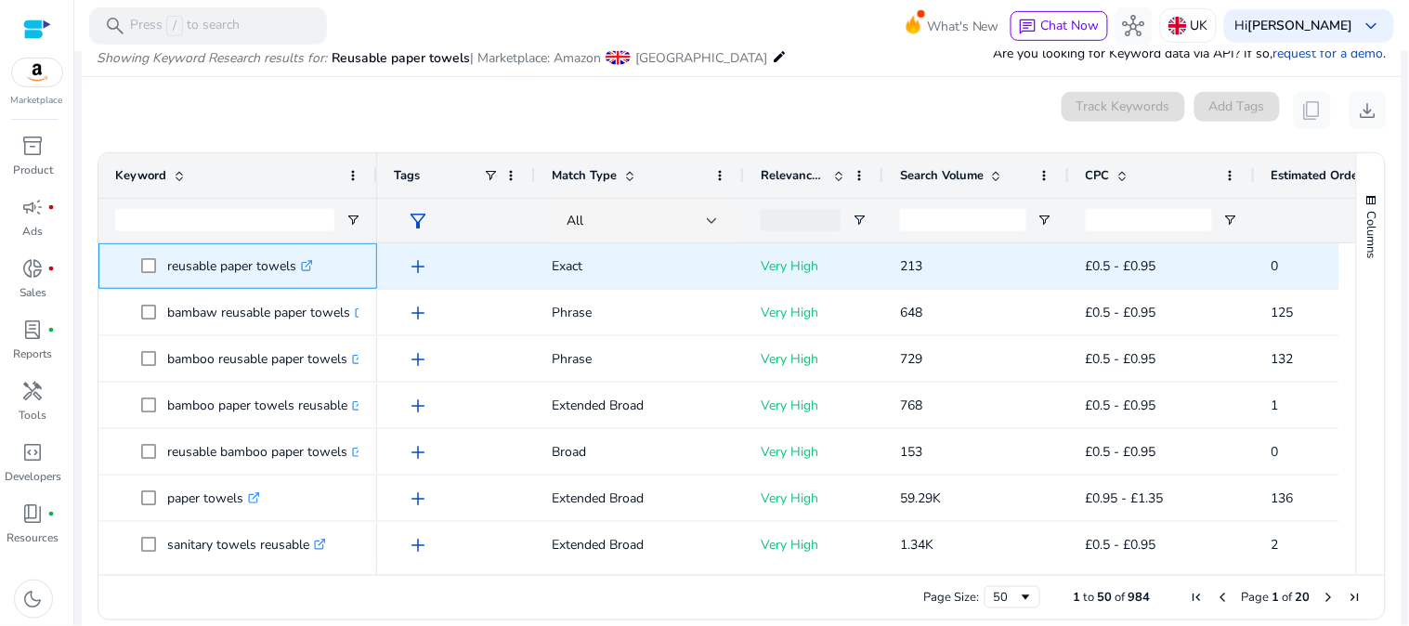
click at [262, 271] on p "reusable paper towels .st0{fill:#2c8af8}" at bounding box center [240, 266] width 146 height 38
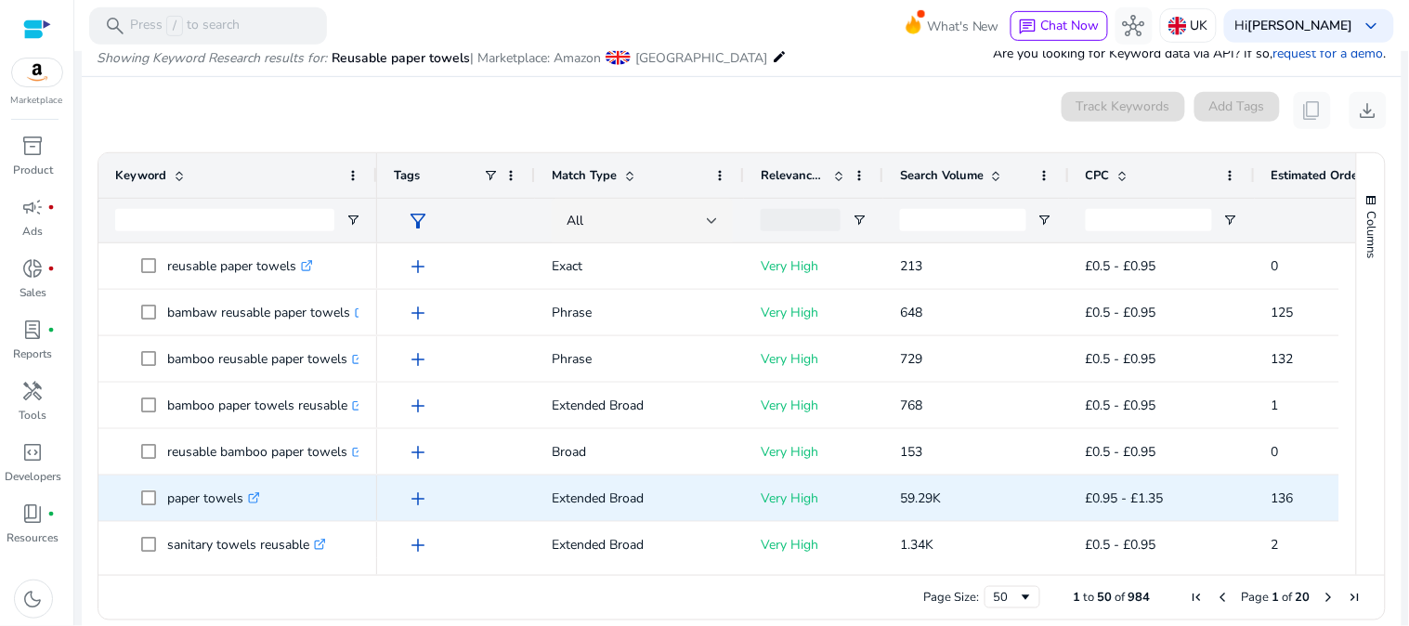
click at [212, 497] on p "paper towels .st0{fill:#2c8af8}" at bounding box center [213, 498] width 93 height 38
copy p "paper towels"
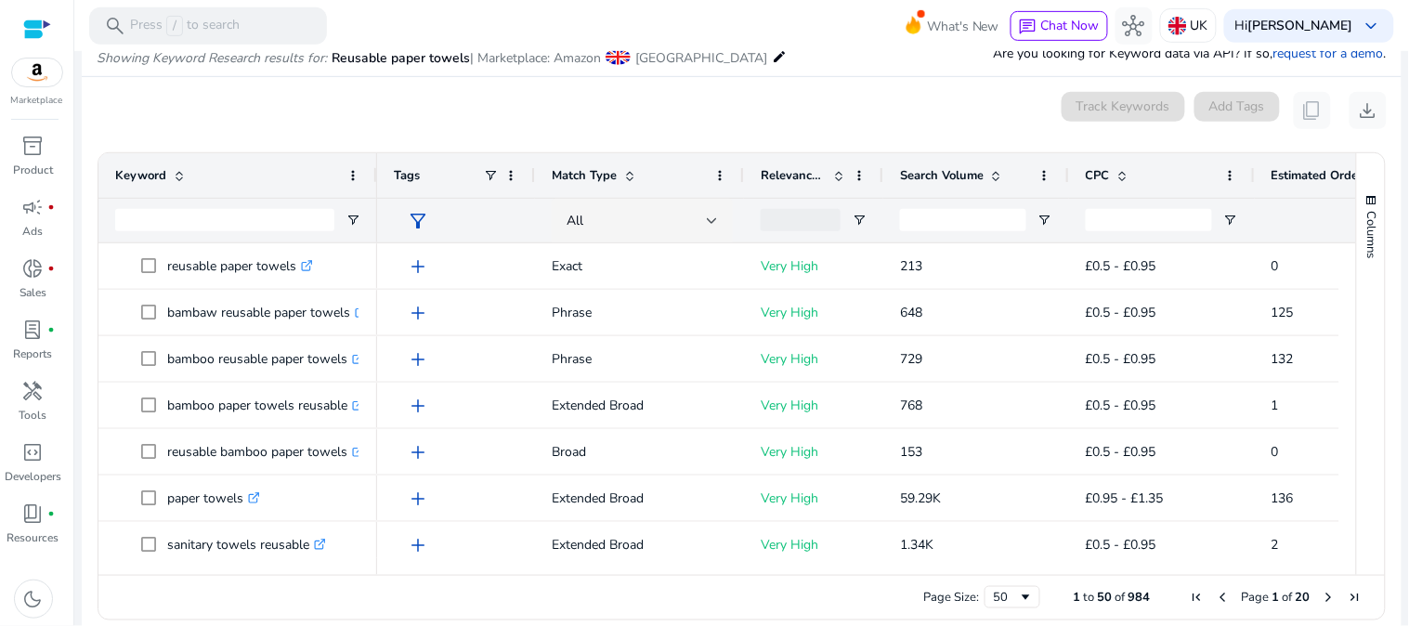
click at [994, 168] on span at bounding box center [996, 175] width 15 height 15
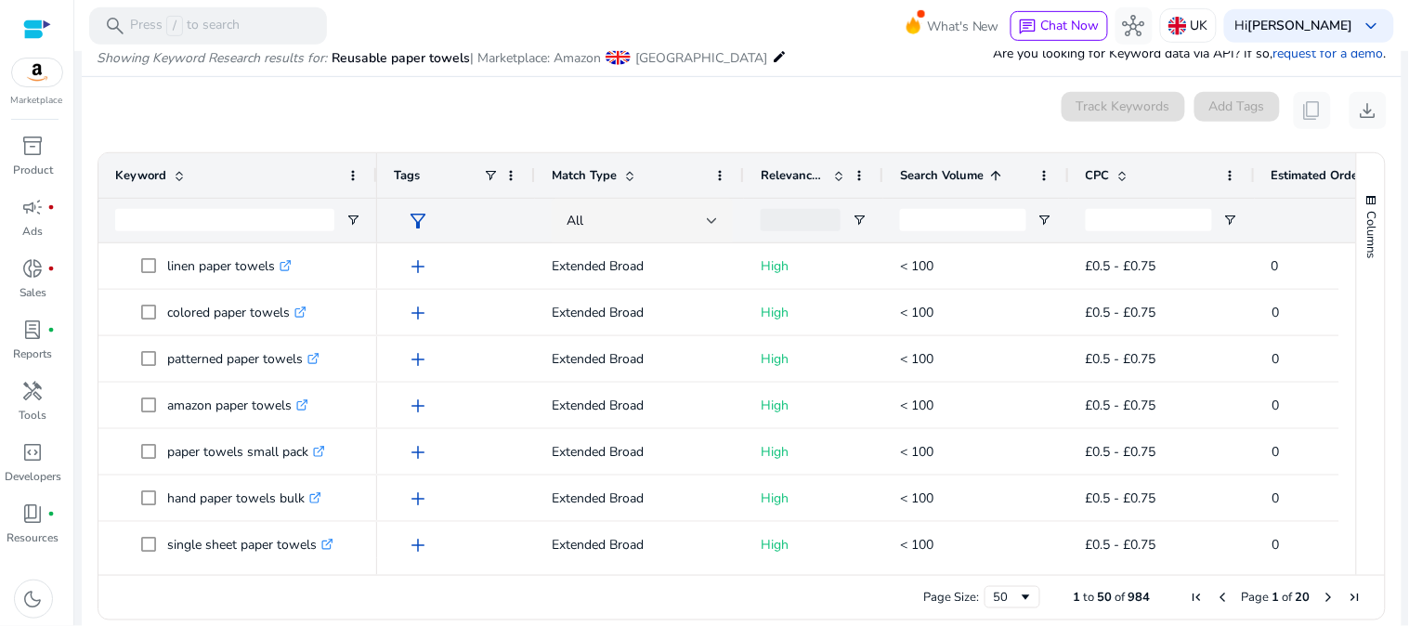
click at [994, 168] on span at bounding box center [996, 175] width 15 height 15
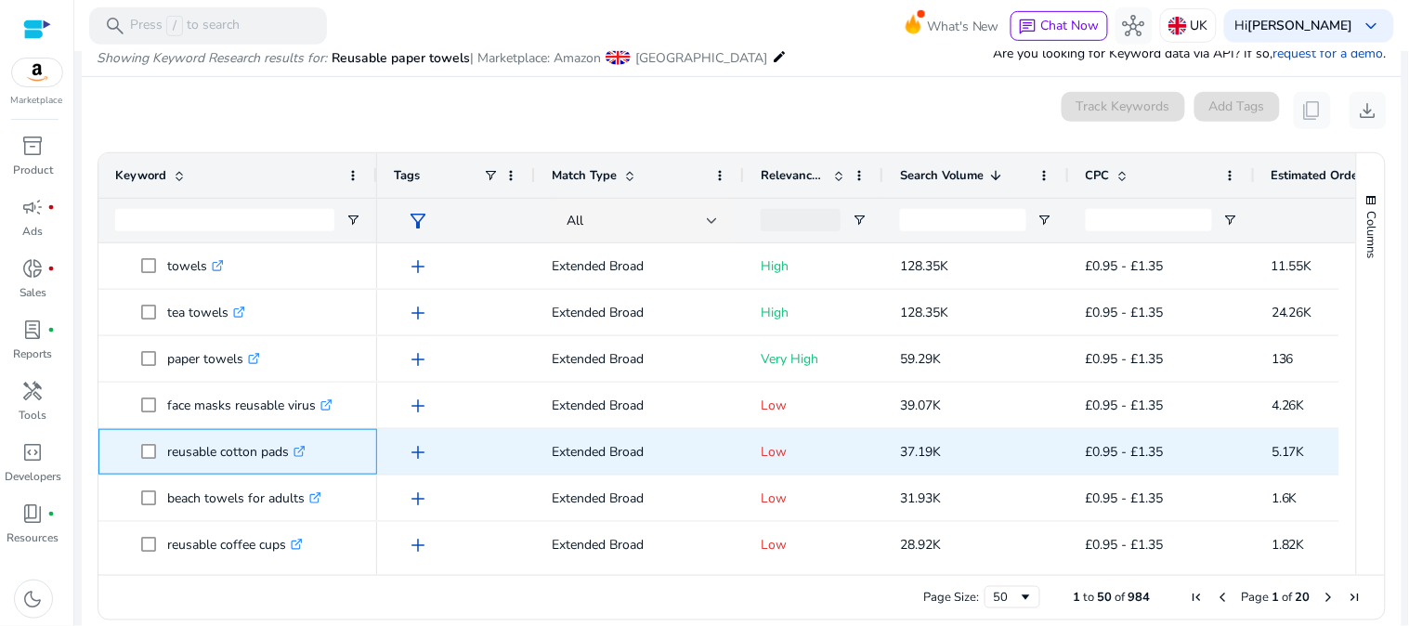
click at [260, 457] on p "reusable cotton pads .st0{fill:#2c8af8}" at bounding box center [236, 452] width 138 height 38
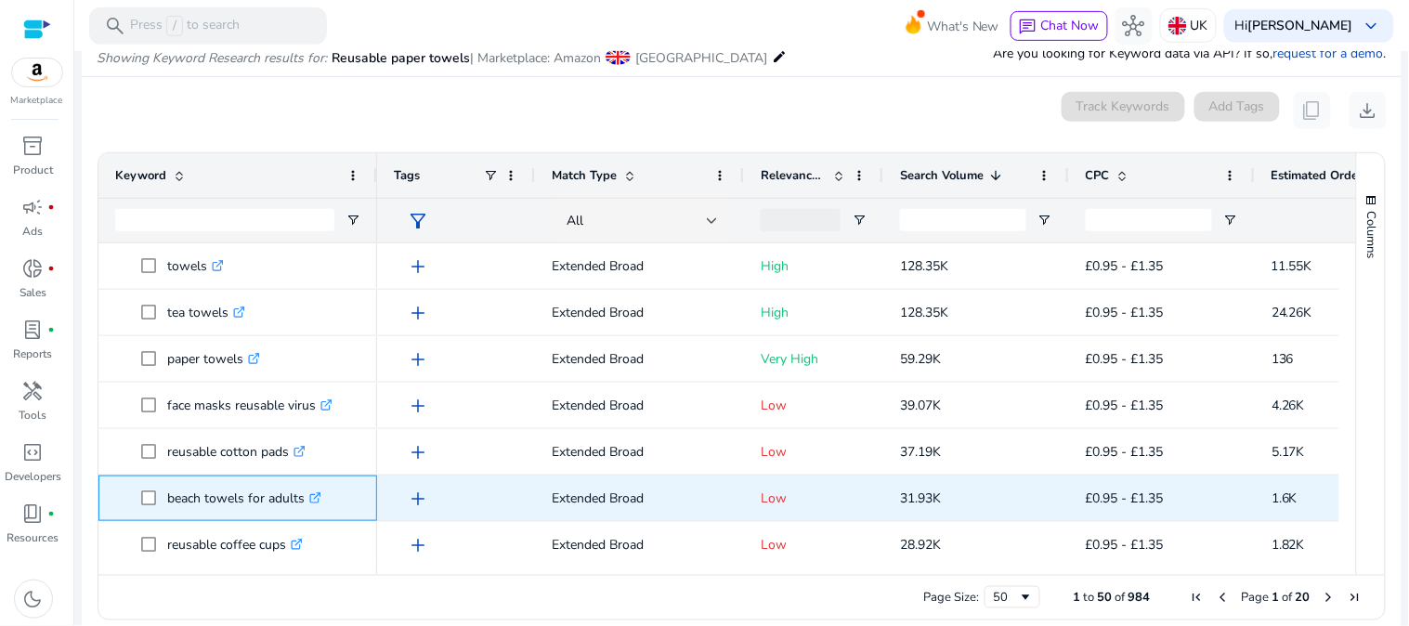
click at [255, 507] on p "beach towels for adults .st0{fill:#2c8af8}" at bounding box center [244, 498] width 154 height 38
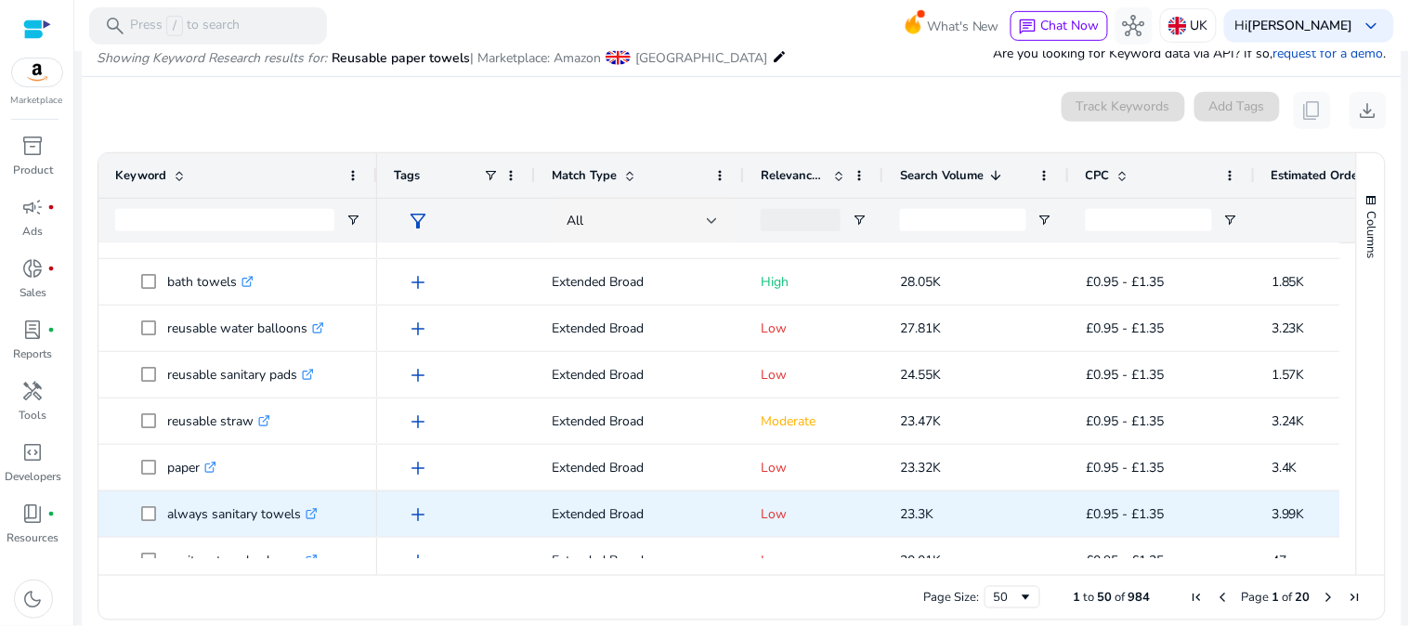
scroll to position [516, 0]
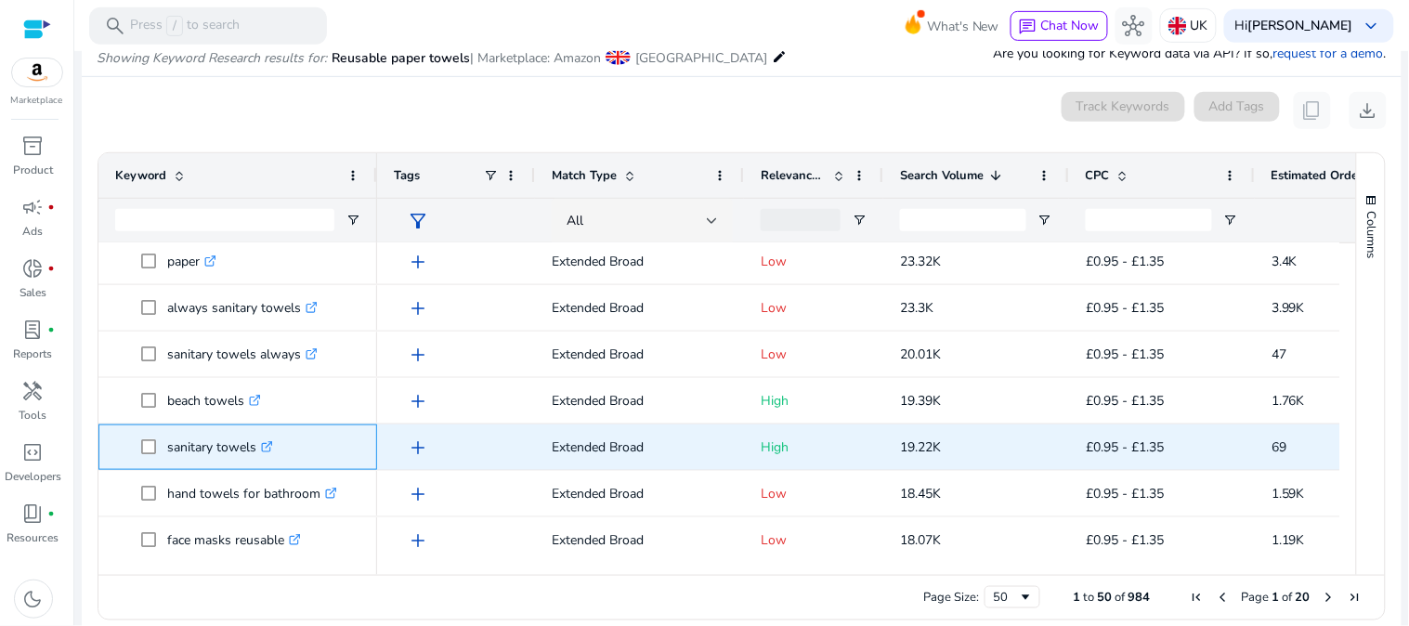
click at [232, 450] on p "sanitary towels .st0{fill:#2c8af8}" at bounding box center [220, 447] width 106 height 38
copy p "sanitary towels"
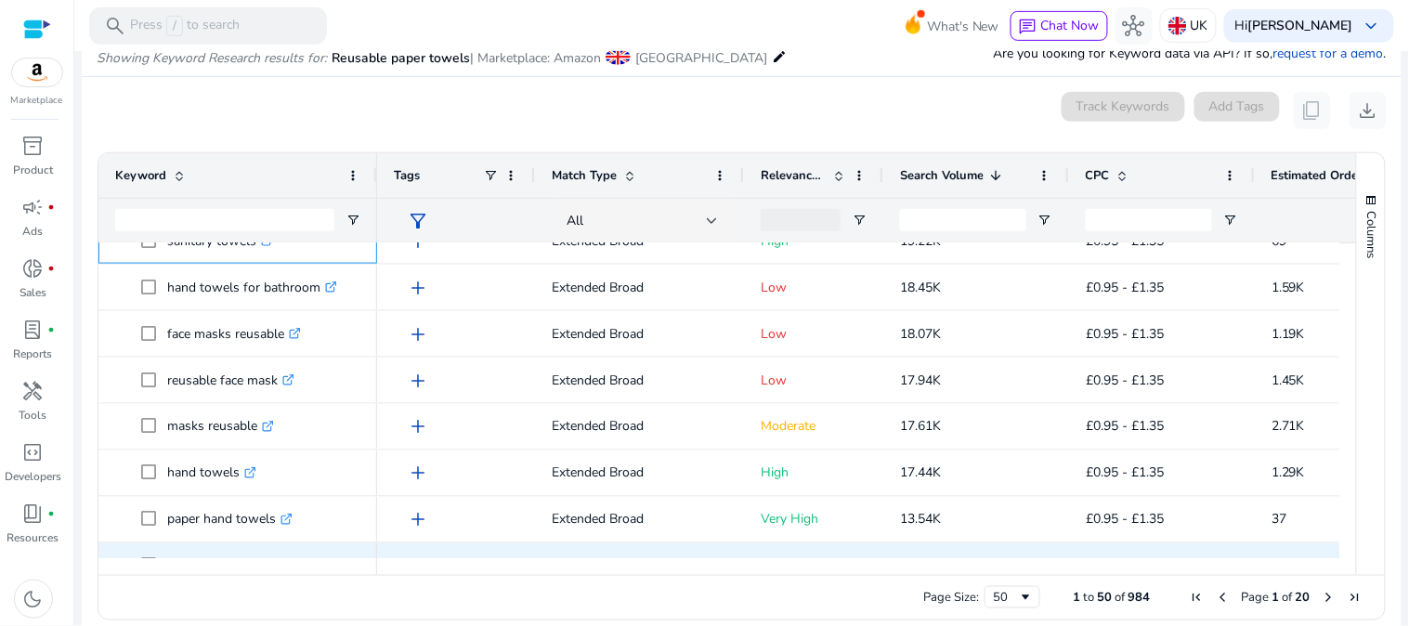
scroll to position [929, 0]
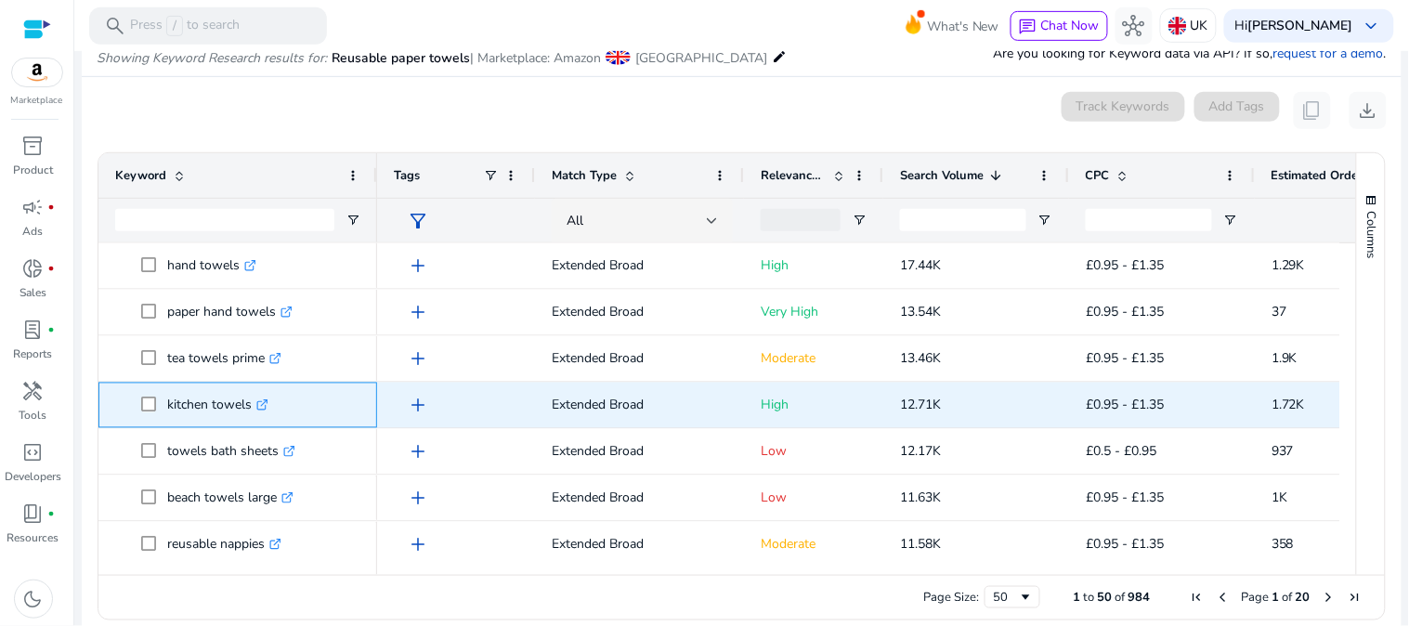
click at [228, 412] on p "kitchen towels .st0{fill:#2c8af8}" at bounding box center [217, 405] width 101 height 38
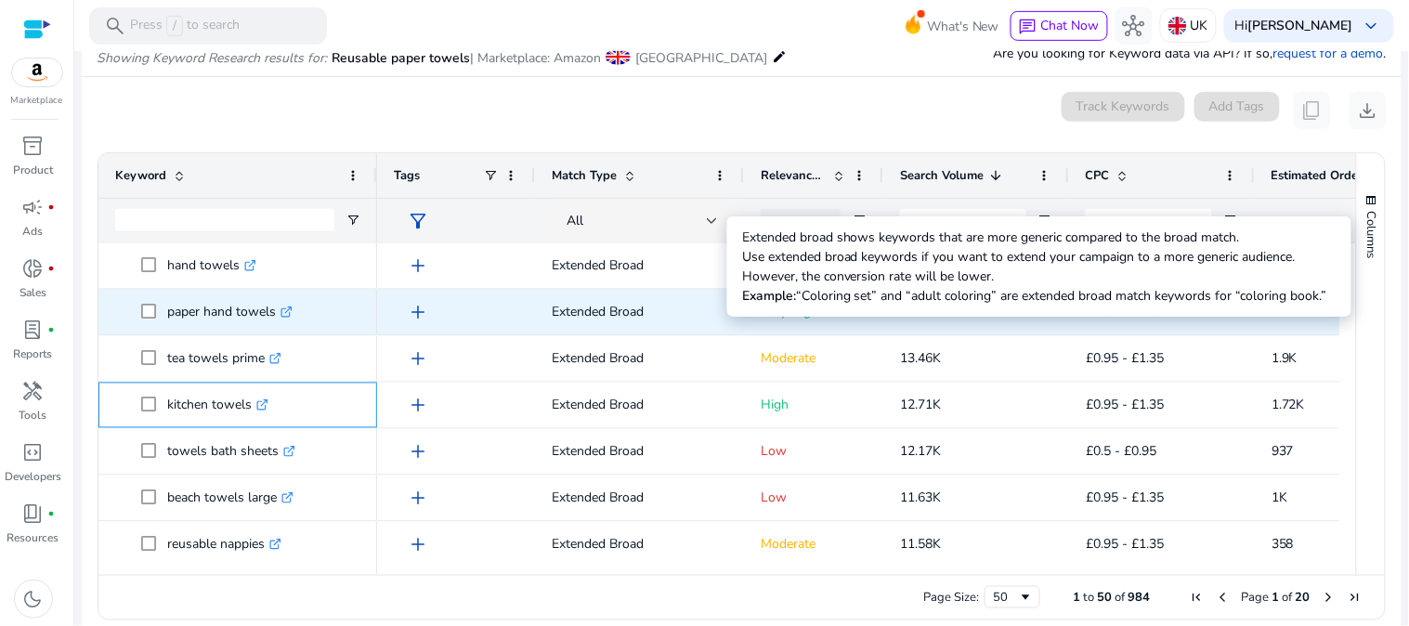
copy p "kitchen towels"
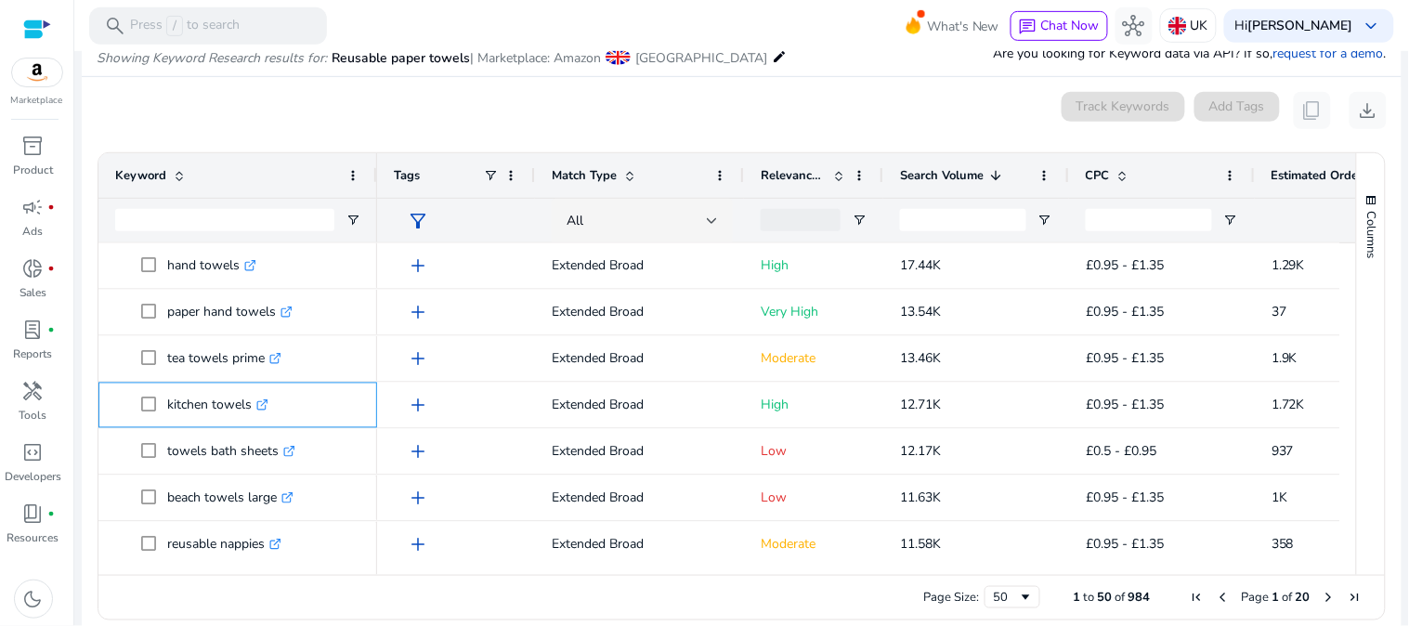
scroll to position [1032, 0]
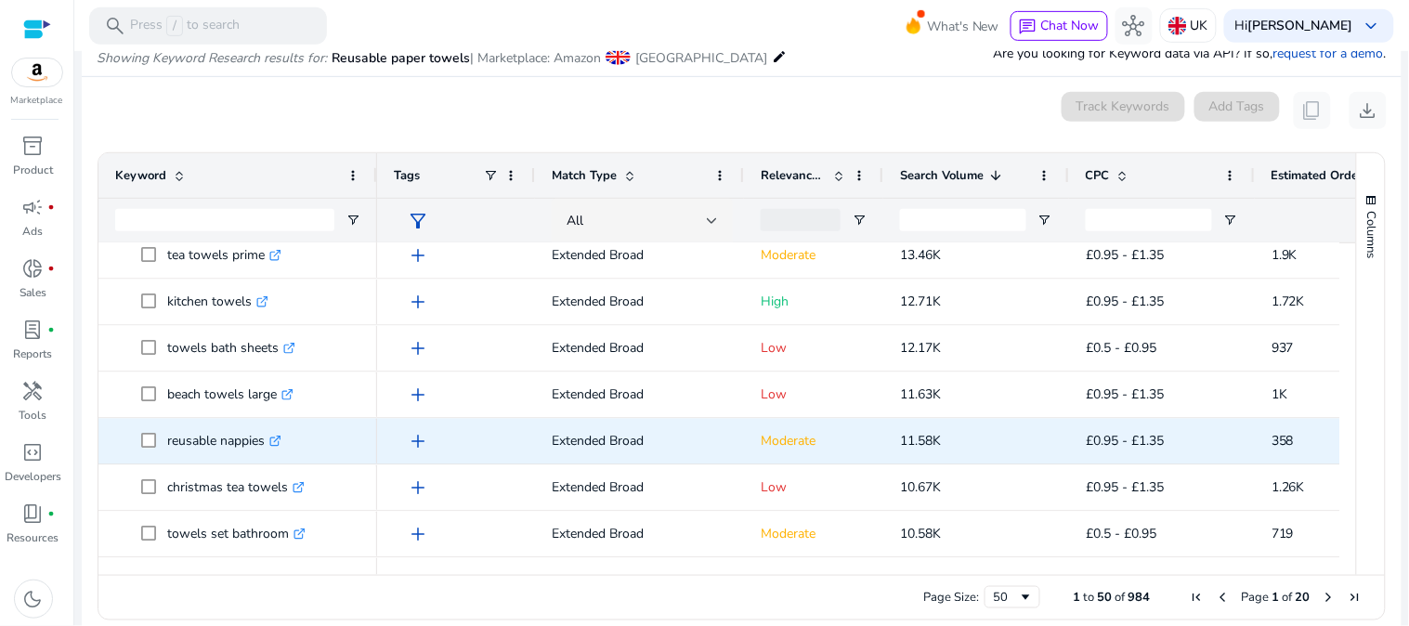
click at [242, 441] on p "reusable nappies .st0{fill:#2c8af8}" at bounding box center [224, 442] width 114 height 38
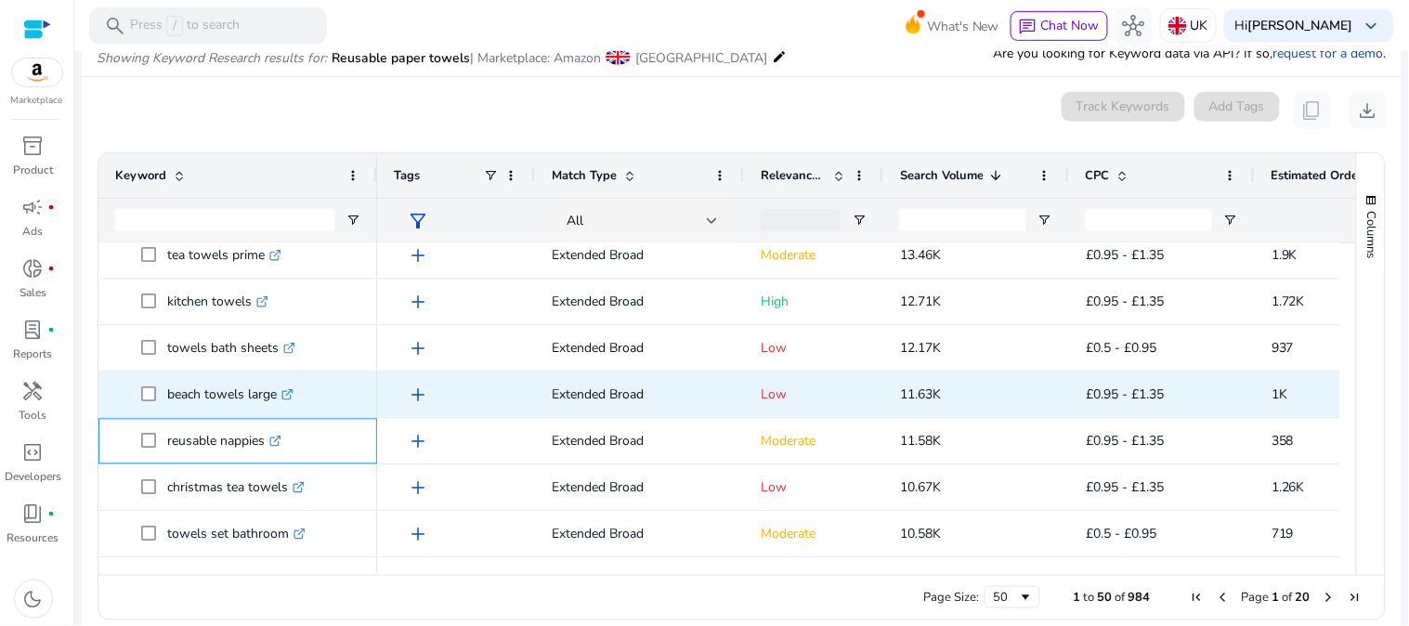
copy p "reusable nappies"
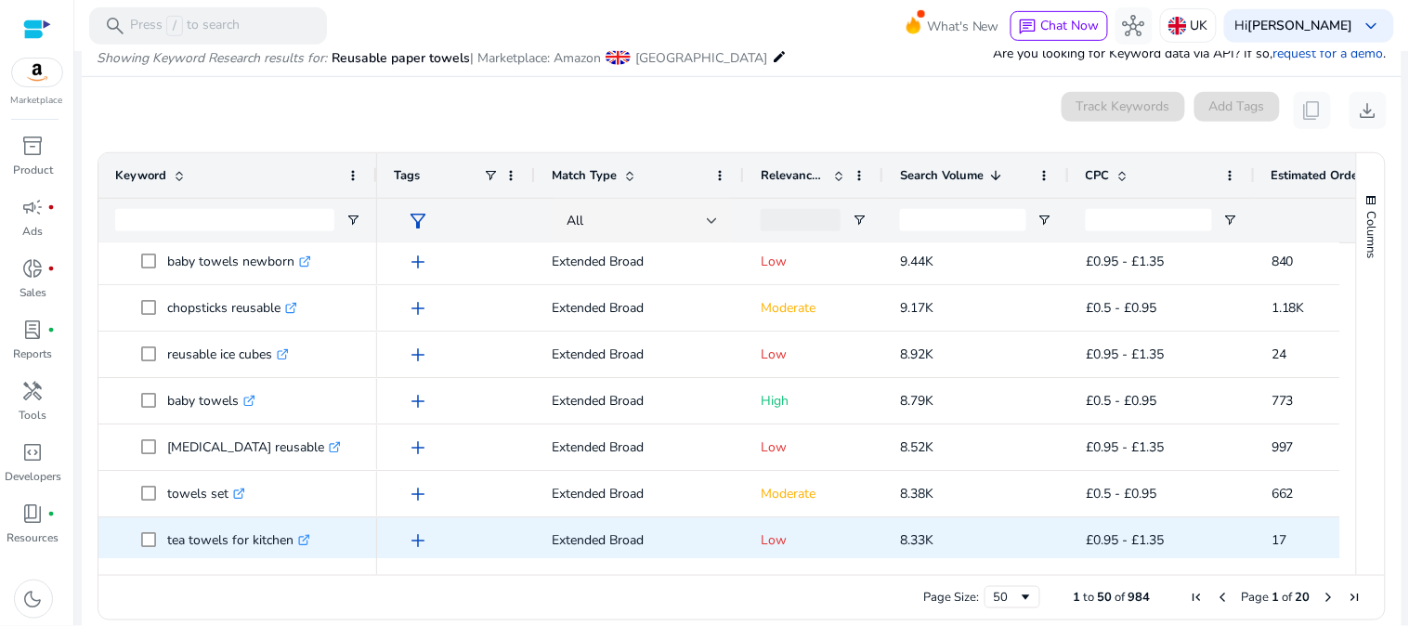
scroll to position [1651, 0]
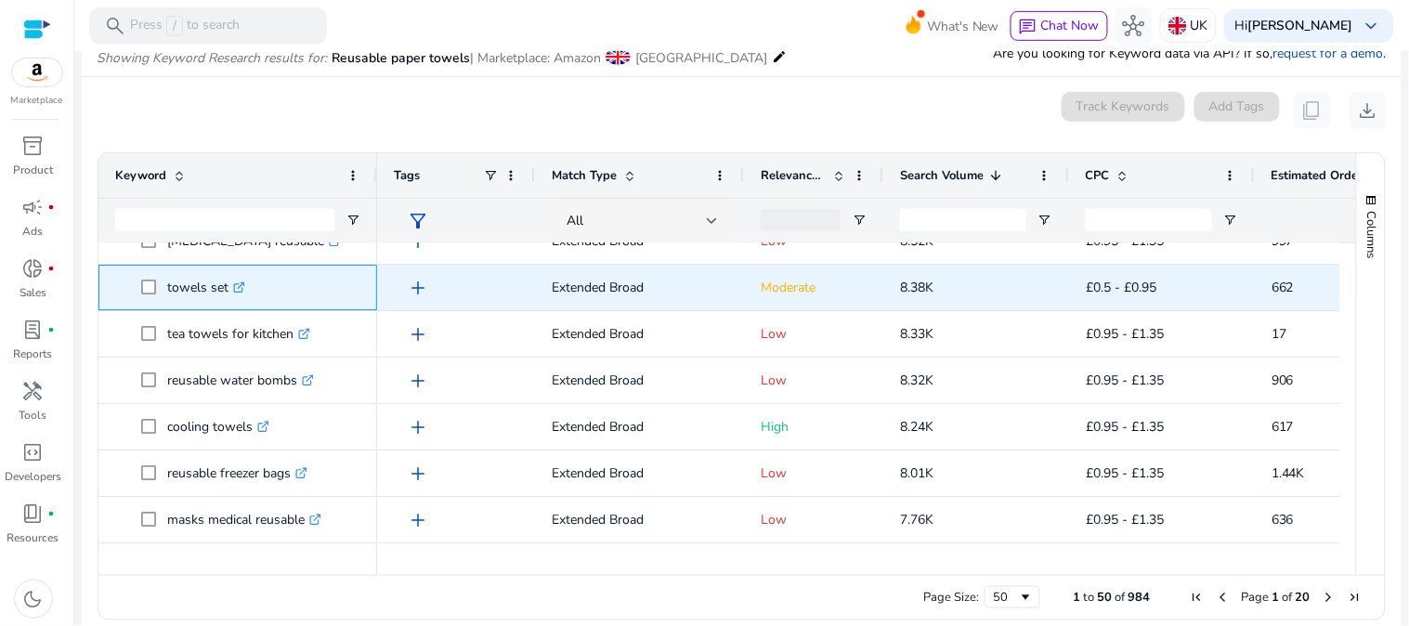
click at [197, 285] on p "towels set .st0{fill:#2c8af8}" at bounding box center [206, 287] width 78 height 38
